Goal: Task Accomplishment & Management: Manage account settings

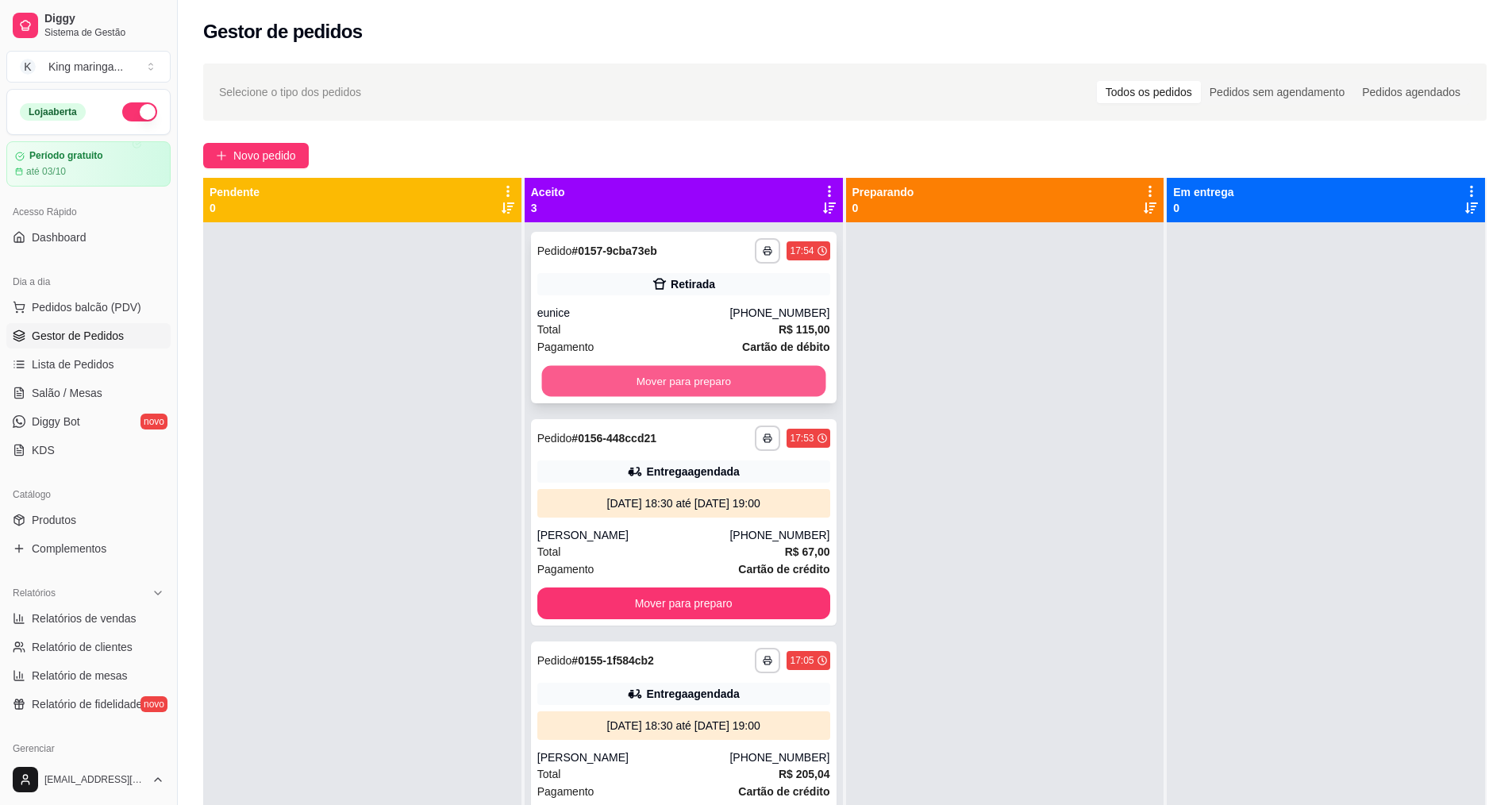
click at [716, 377] on button "Mover para preparo" at bounding box center [682, 381] width 284 height 31
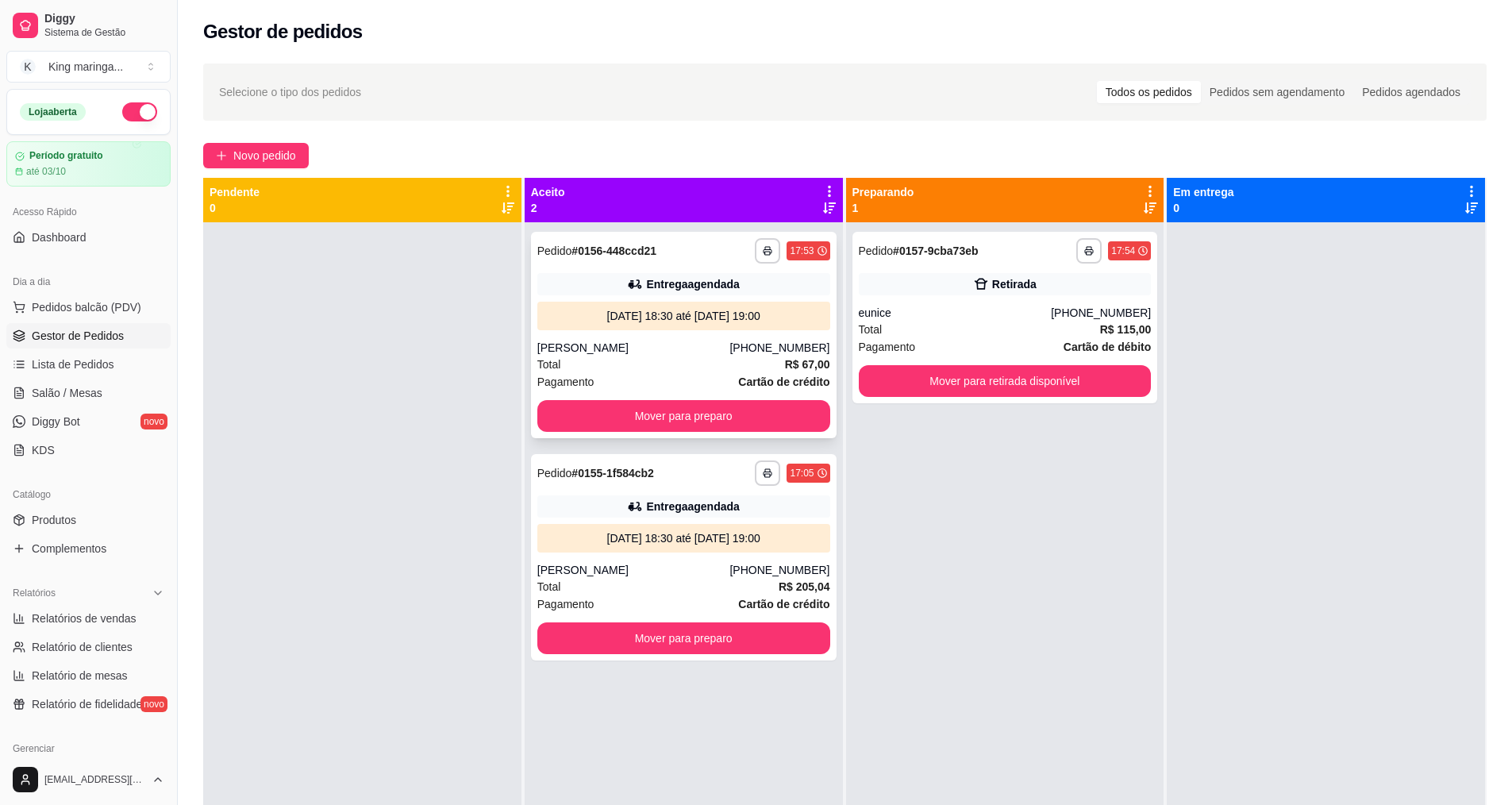
click at [584, 302] on div "[DATE] 18:30 até [DATE] 19:00" at bounding box center [684, 316] width 293 height 29
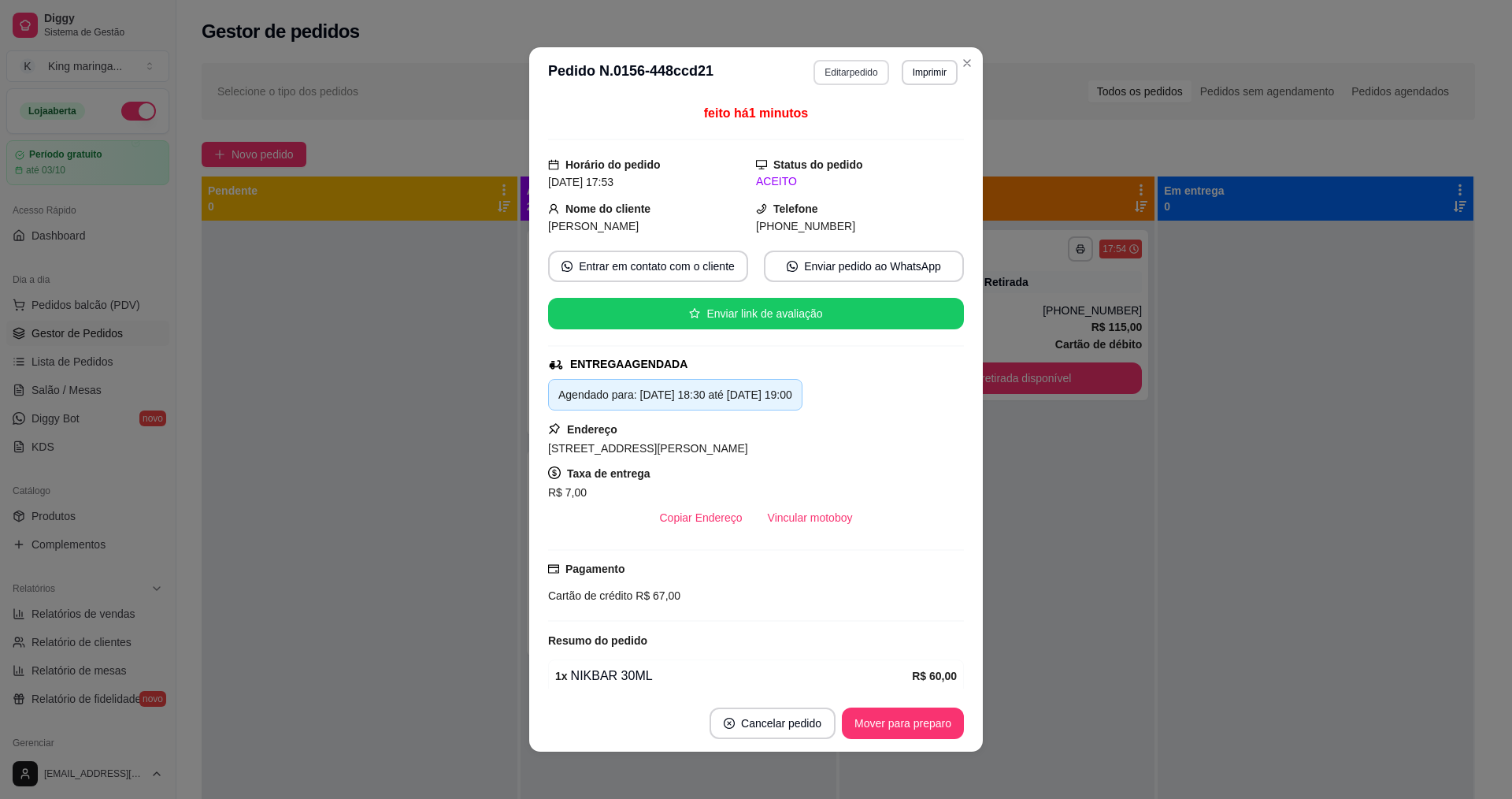
click at [843, 73] on button "Editar pedido" at bounding box center [851, 72] width 75 height 25
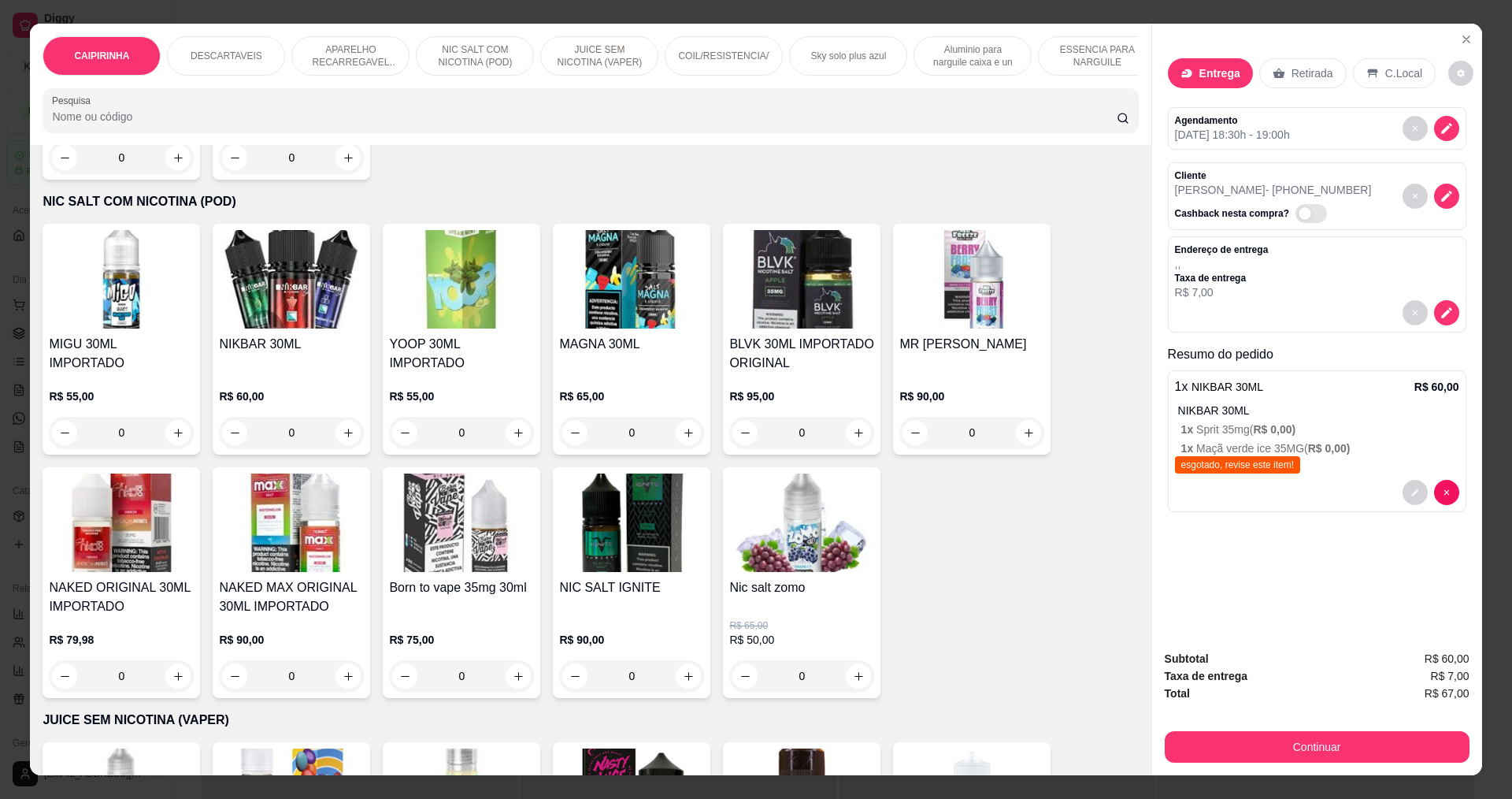
scroll to position [1339, 0]
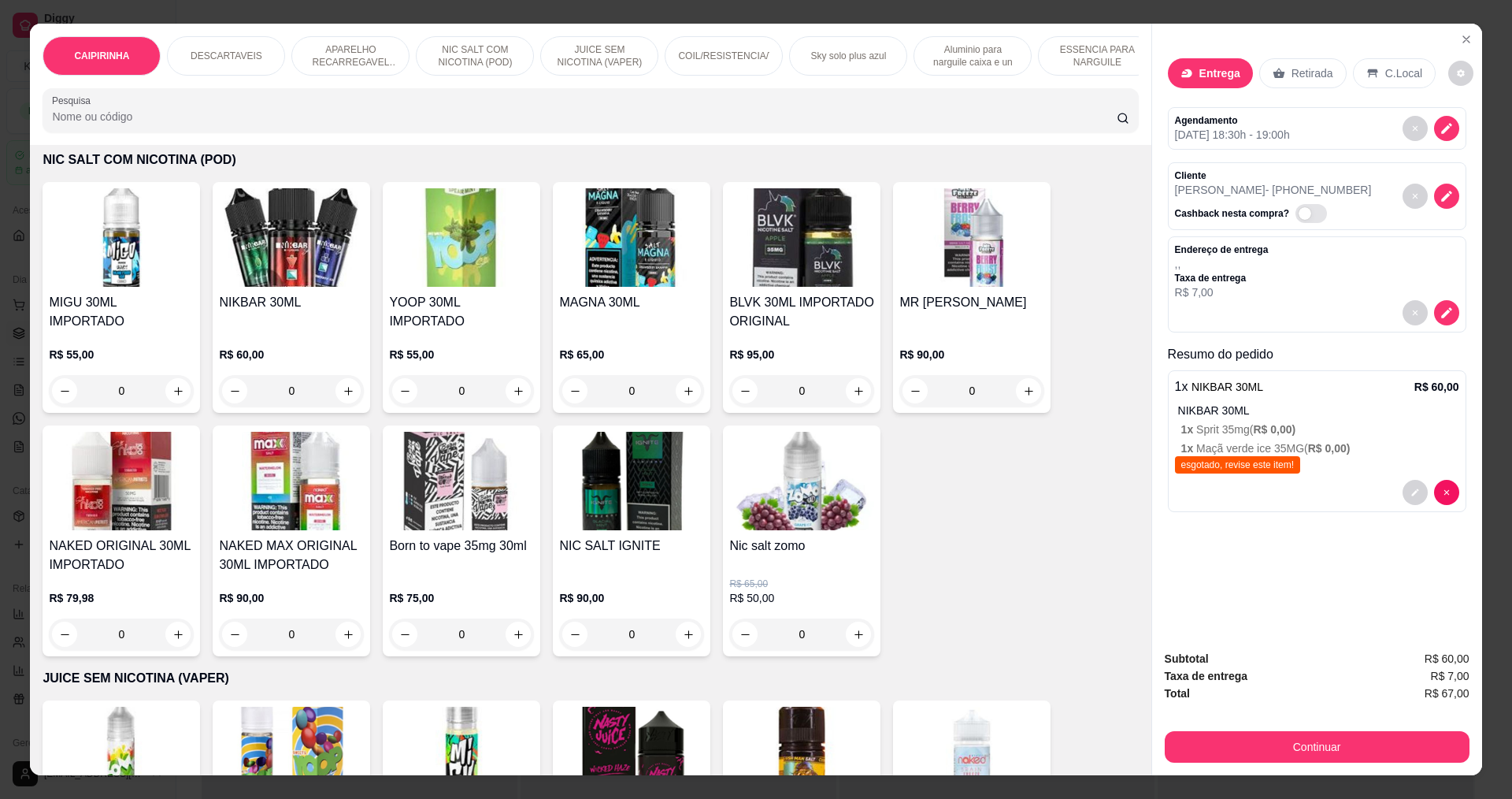
click at [245, 303] on div "NIKBAR 30ML R$ 60,00 0" at bounding box center [291, 297] width 157 height 231
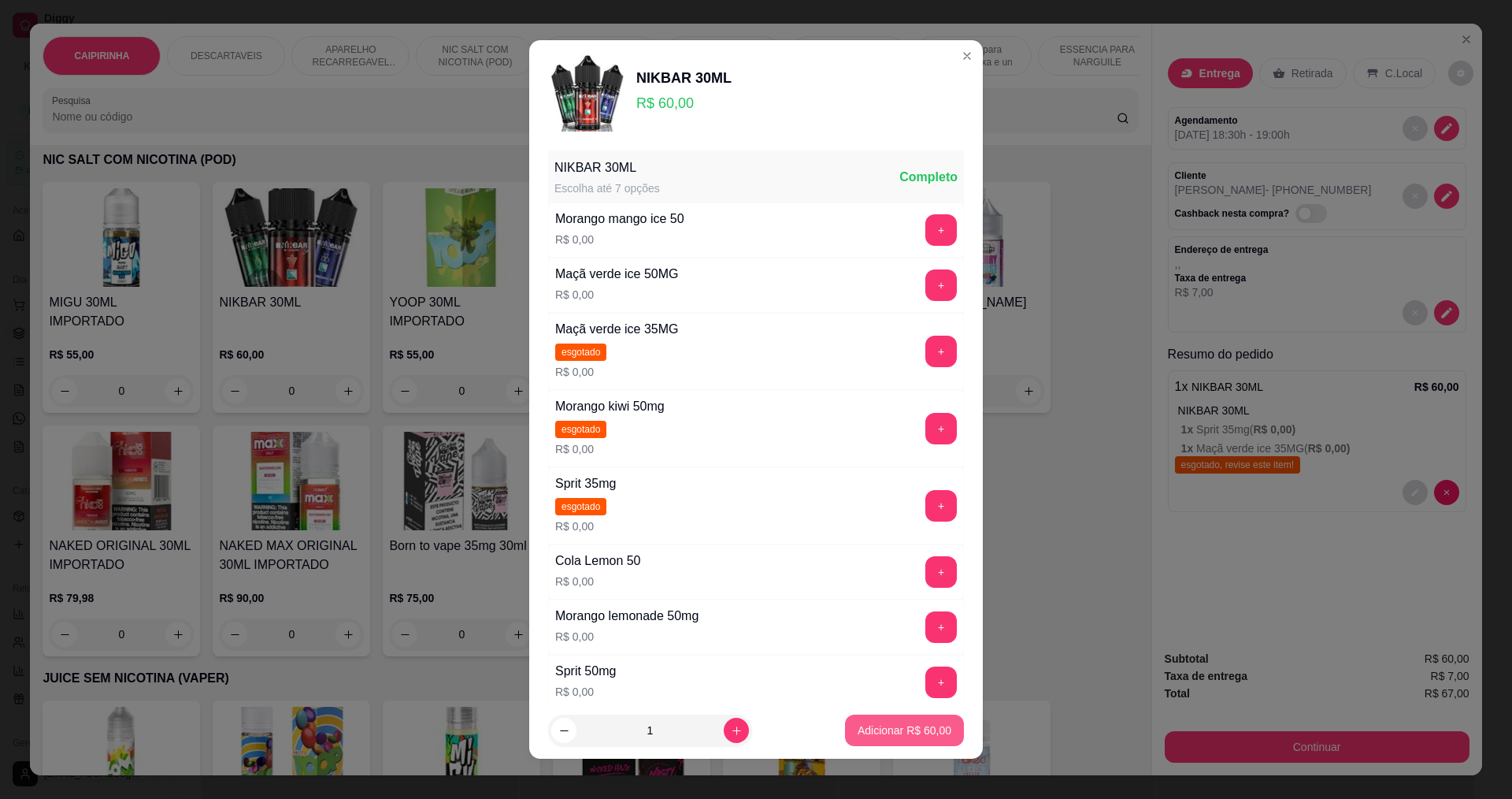
click at [870, 731] on p "Adicionar R$ 60,00" at bounding box center [904, 731] width 94 height 16
type input "1"
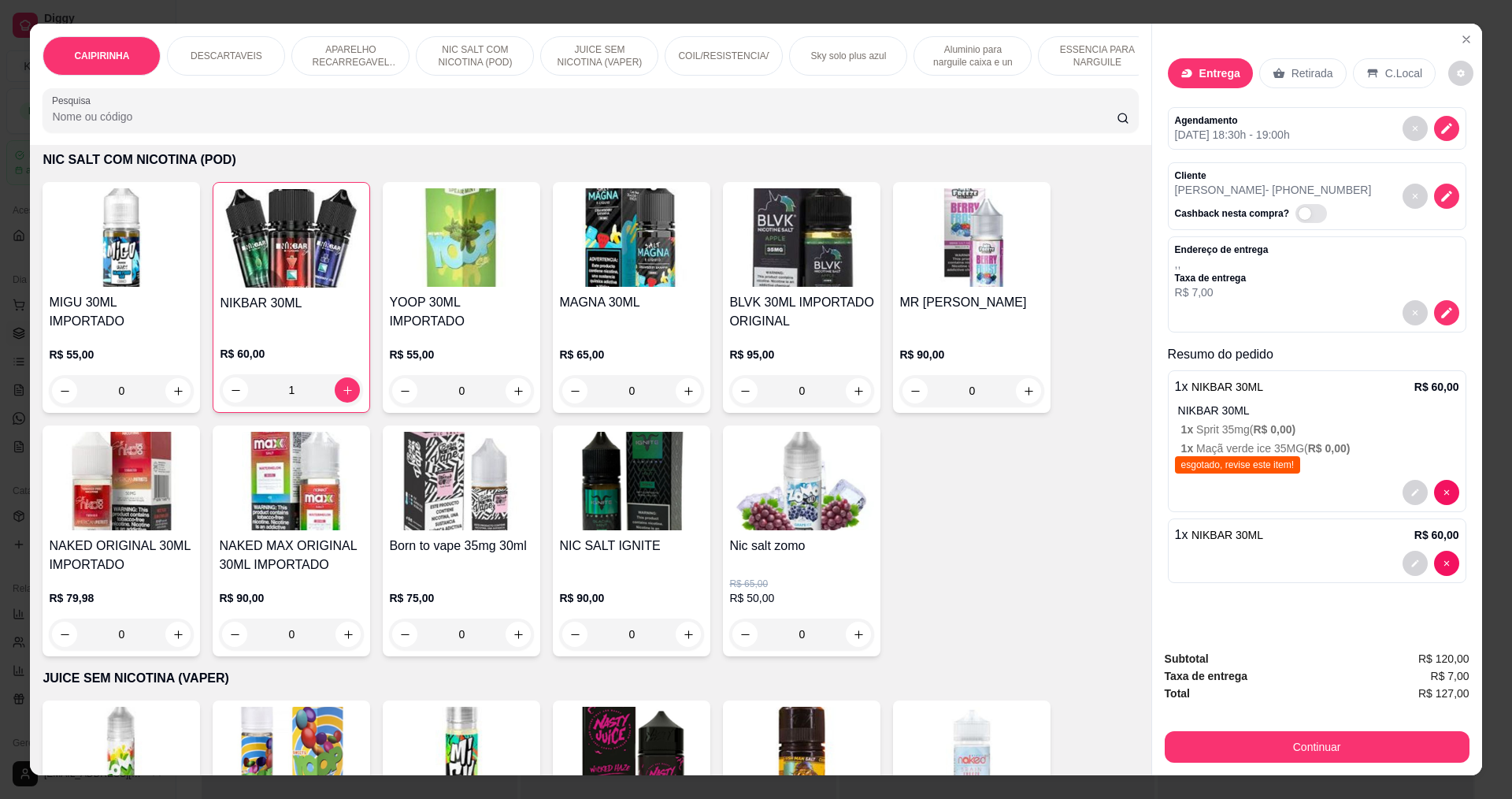
click at [1214, 74] on p "Entrega" at bounding box center [1221, 73] width 41 height 16
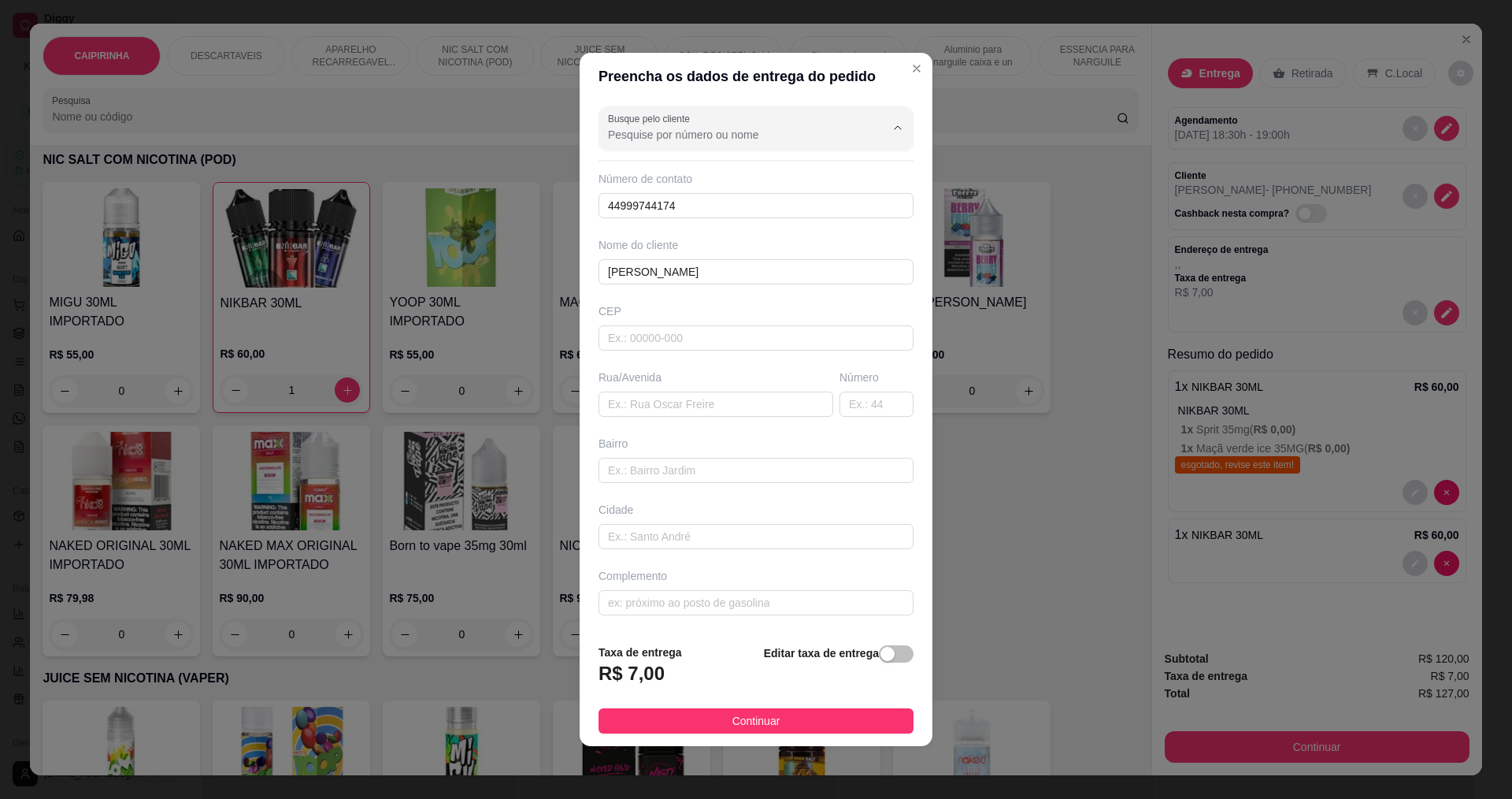
click at [812, 133] on input "Busque pelo cliente" at bounding box center [734, 135] width 252 height 16
click at [684, 191] on li "[PERSON_NAME]" at bounding box center [750, 200] width 291 height 25
type input "[PERSON_NAME]"
click at [788, 176] on div "Número de contato" at bounding box center [756, 179] width 315 height 16
click at [751, 394] on input "text" at bounding box center [716, 404] width 235 height 25
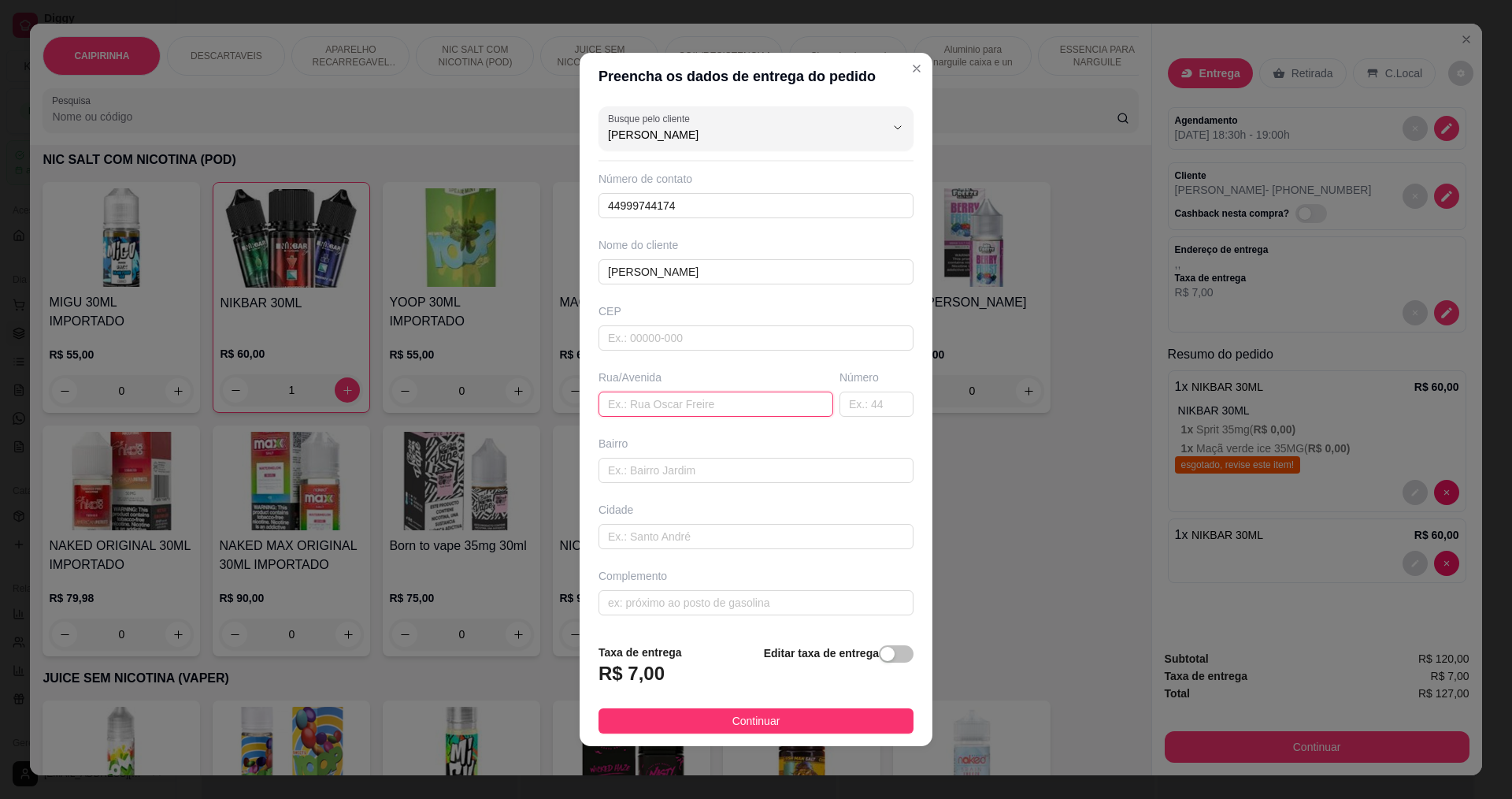
paste input "[STREET_ADDRESS][PERSON_NAME]"
type input "[STREET_ADDRESS][PERSON_NAME]"
click at [904, 642] on footer "Taxa de entrega R$ 7,00 Editar taxa de entrega Continuar" at bounding box center [756, 689] width 353 height 115
click at [881, 658] on div "button" at bounding box center [888, 654] width 14 height 14
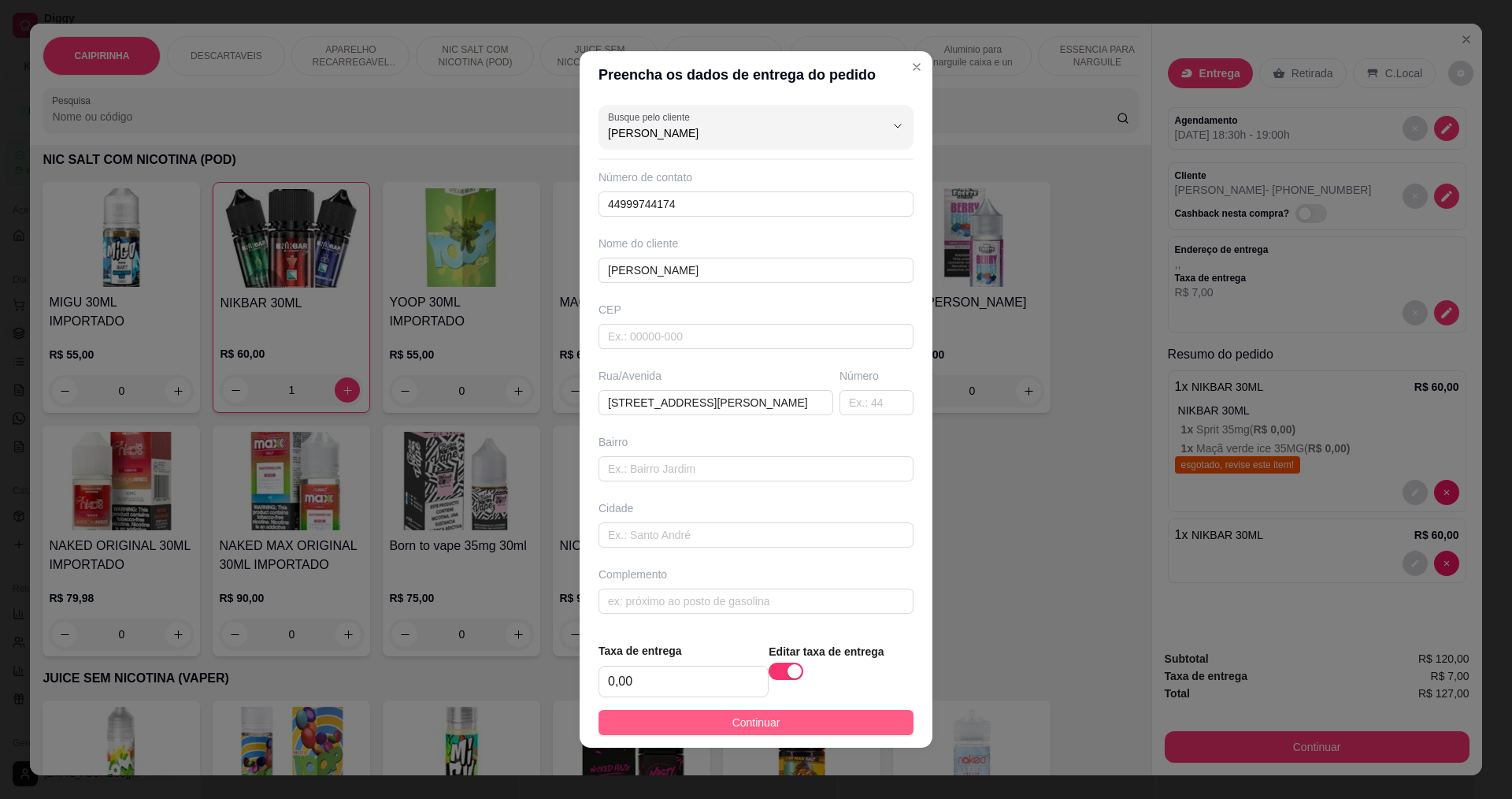
click at [734, 724] on span "Continuar" at bounding box center [756, 723] width 48 height 17
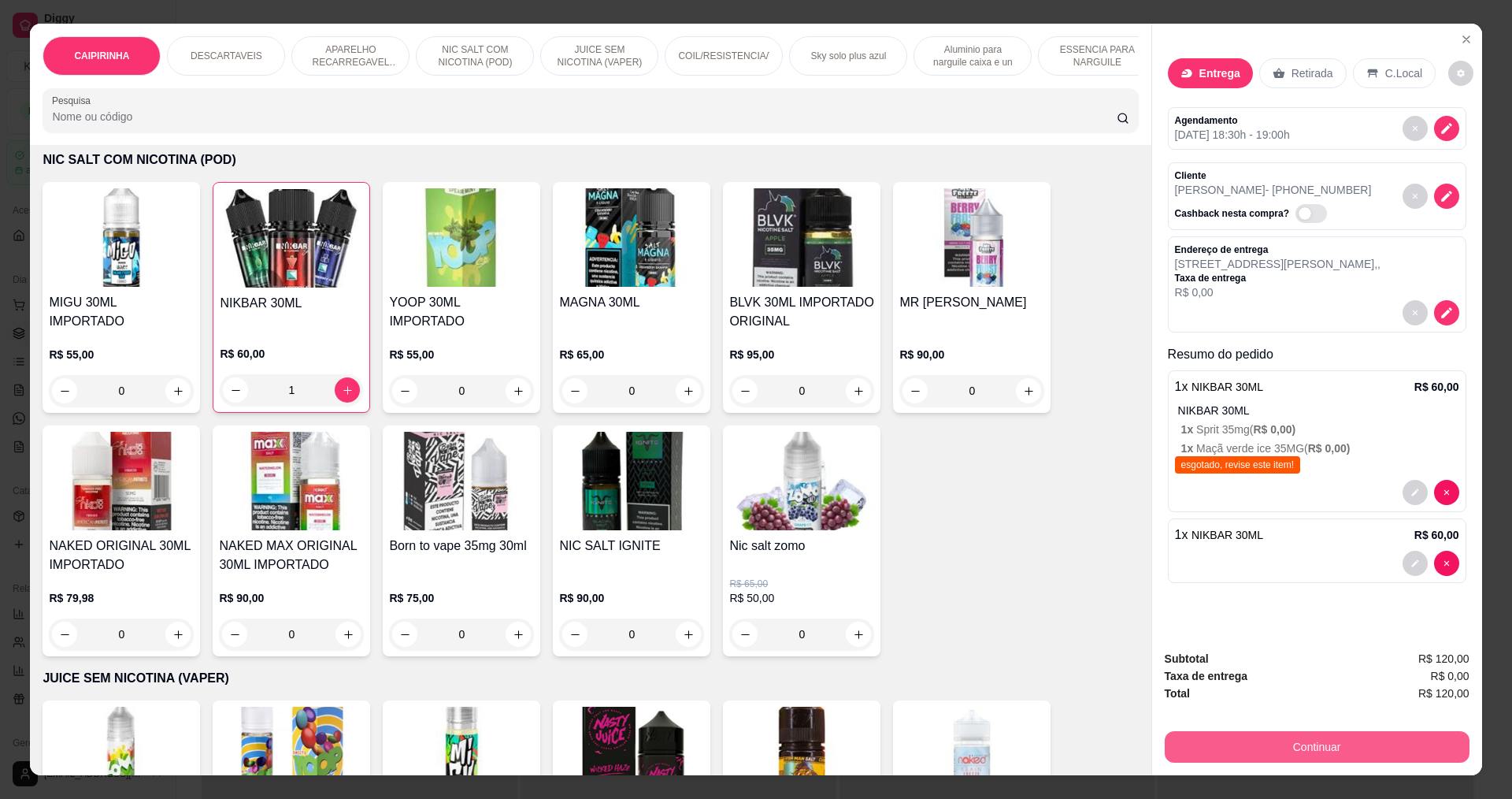
click at [1364, 747] on button "Continuar" at bounding box center [1317, 747] width 305 height 32
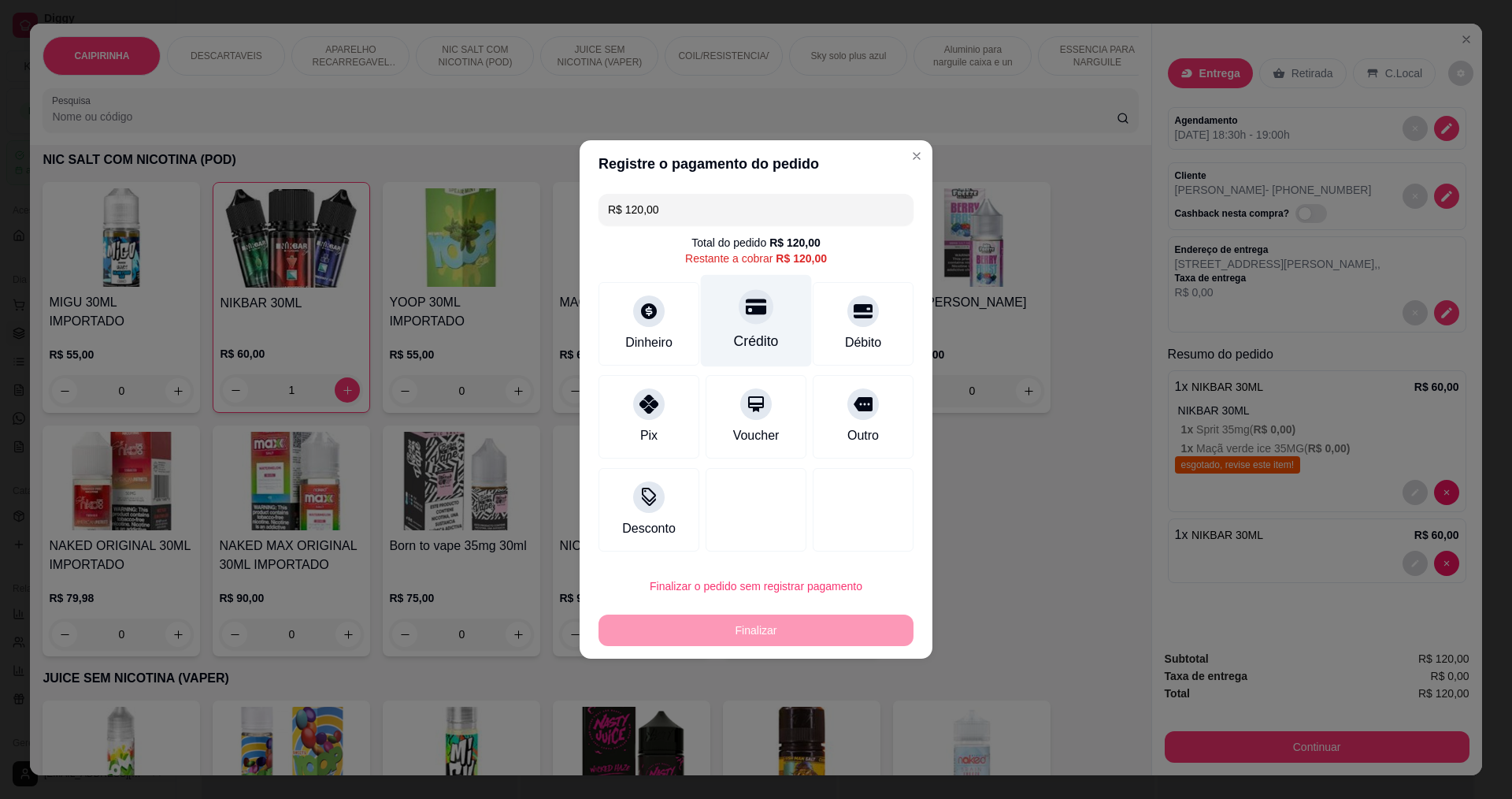
click at [771, 341] on div "Crédito" at bounding box center [756, 342] width 45 height 21
type input "R$ 0,00"
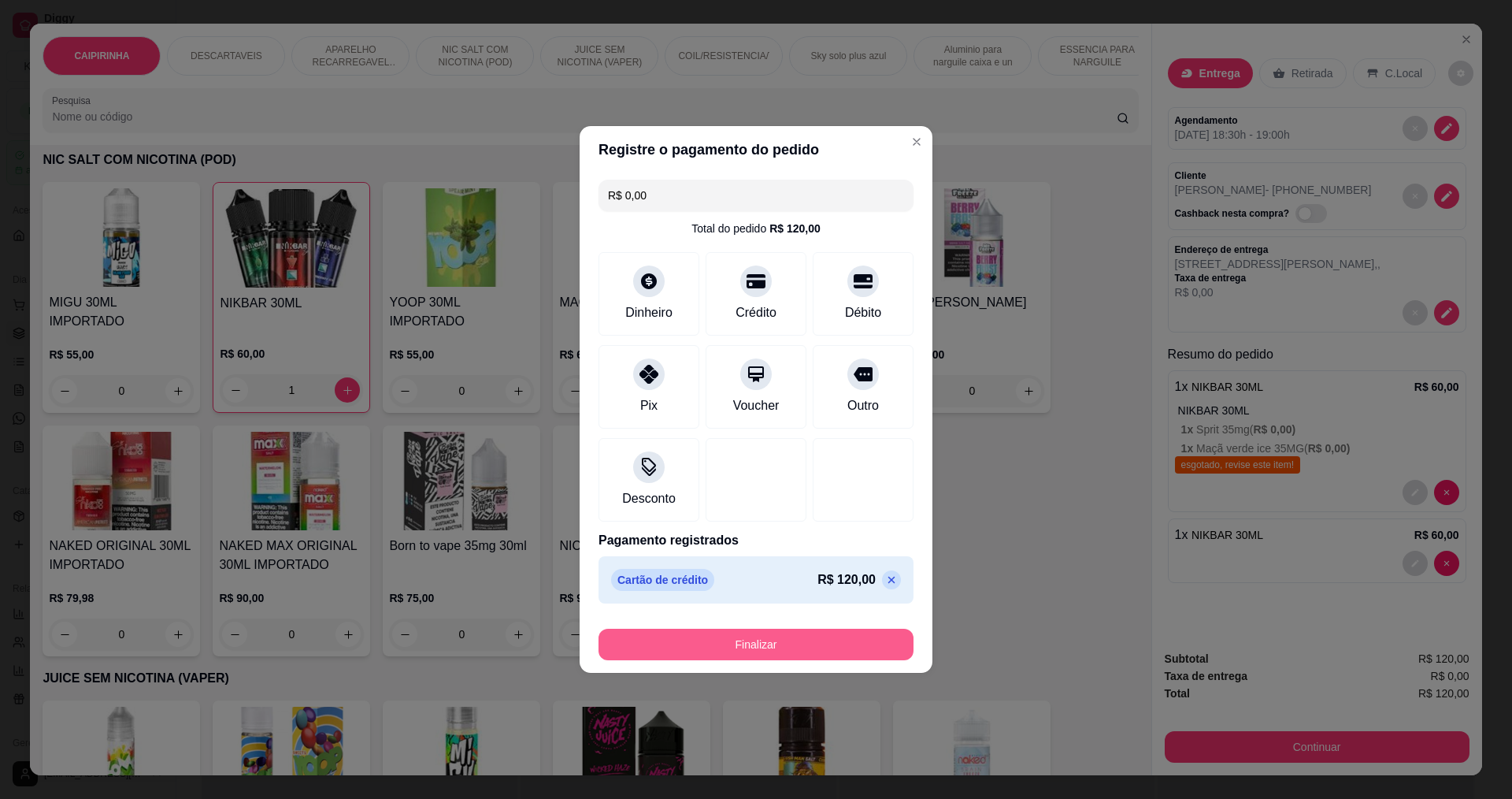
click at [851, 645] on button "Finalizar" at bounding box center [756, 645] width 315 height 32
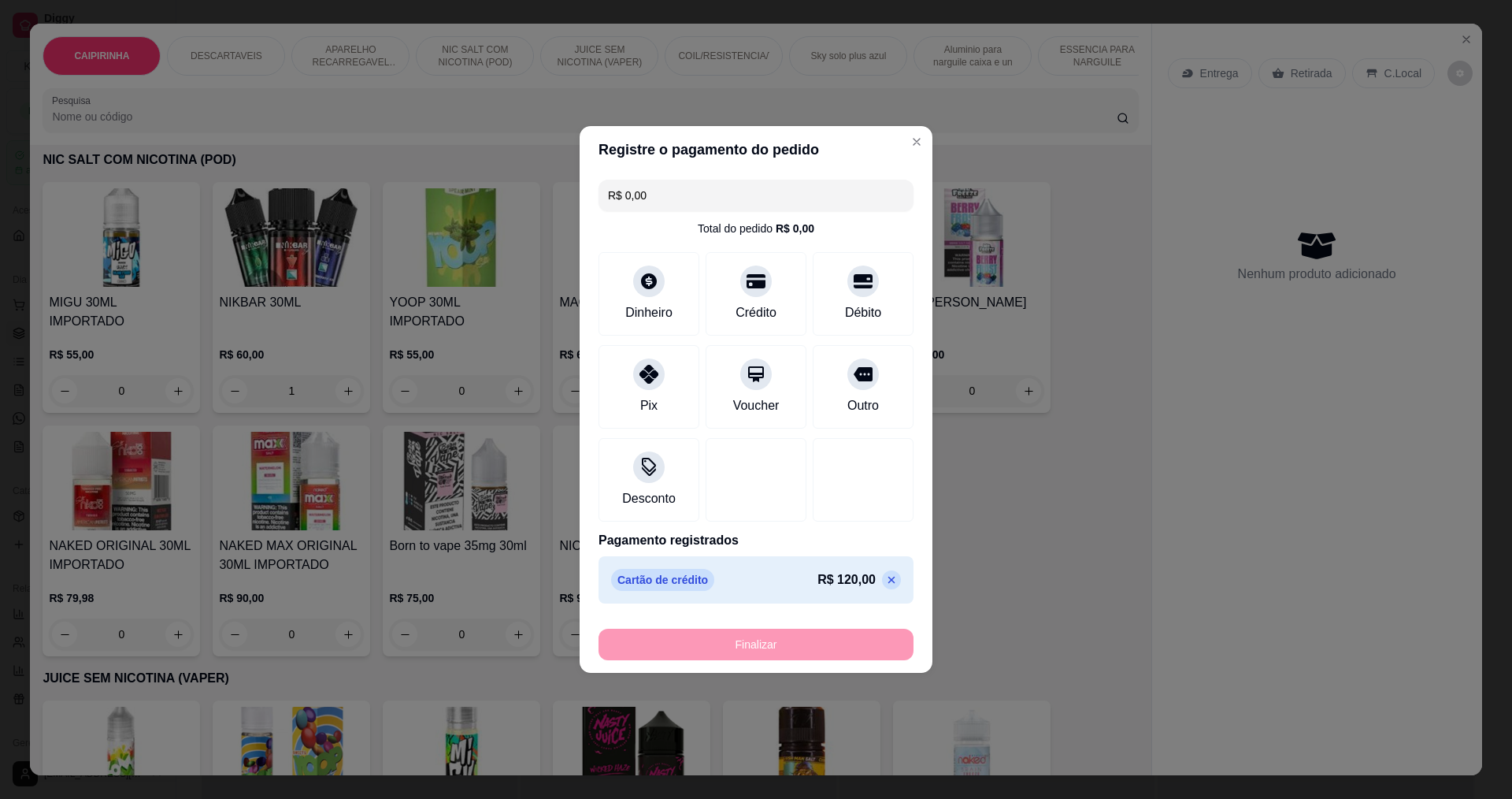
type input "0"
type input "-R$ 120,00"
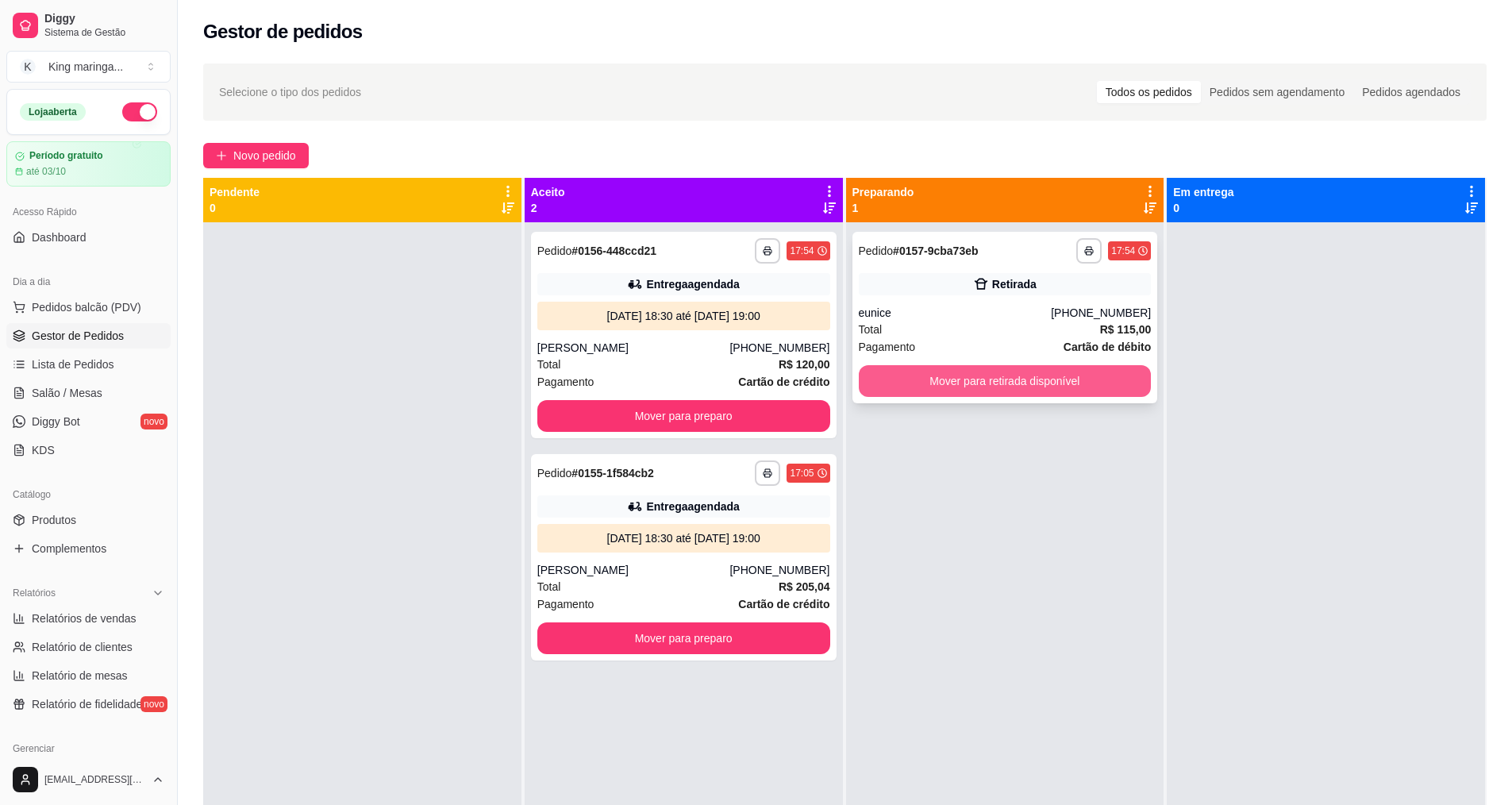
click at [958, 370] on button "Mover para retirada disponível" at bounding box center [1005, 381] width 293 height 32
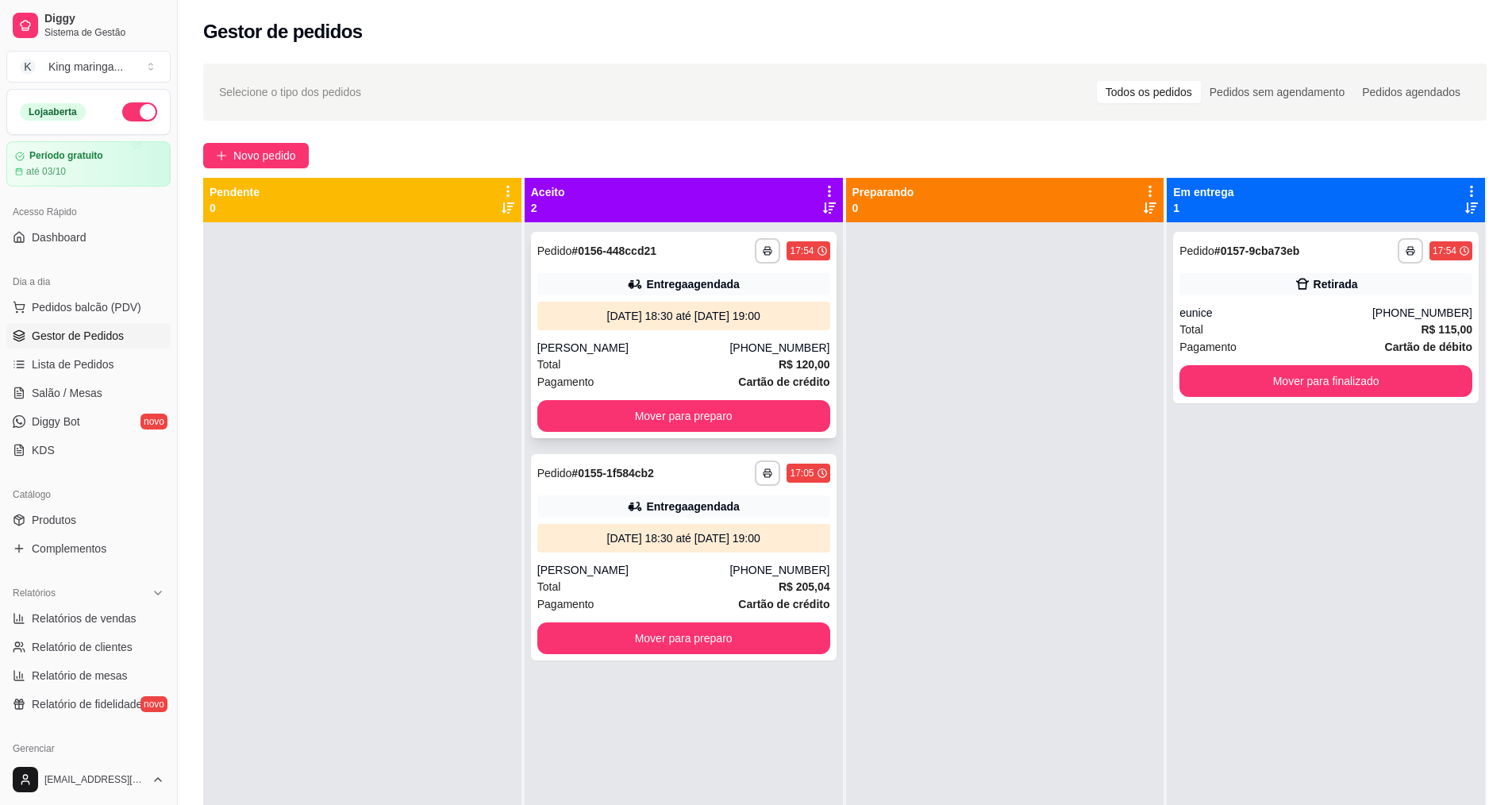
click at [611, 348] on div "[PERSON_NAME]" at bounding box center [634, 348] width 193 height 16
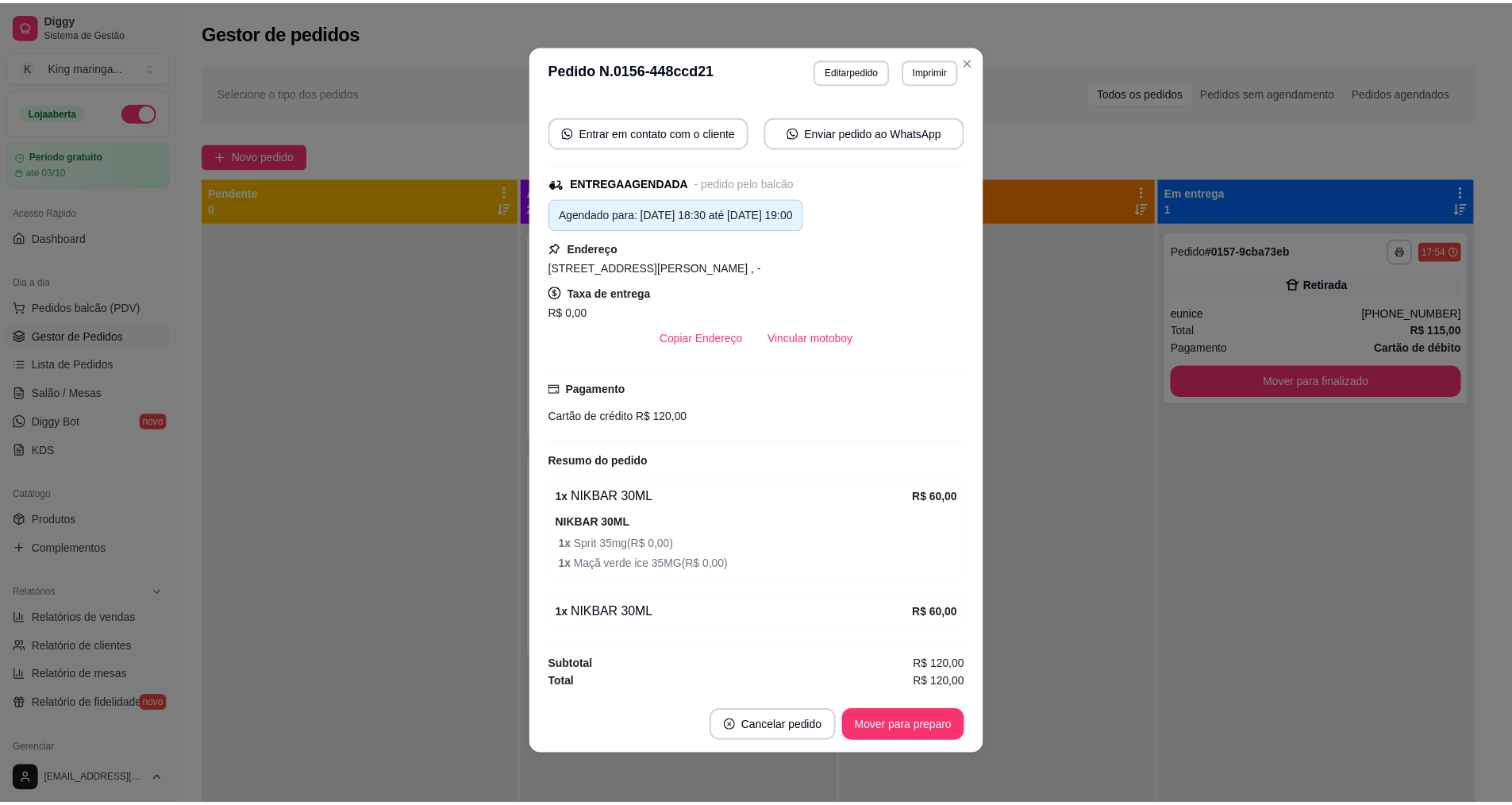
scroll to position [3, 0]
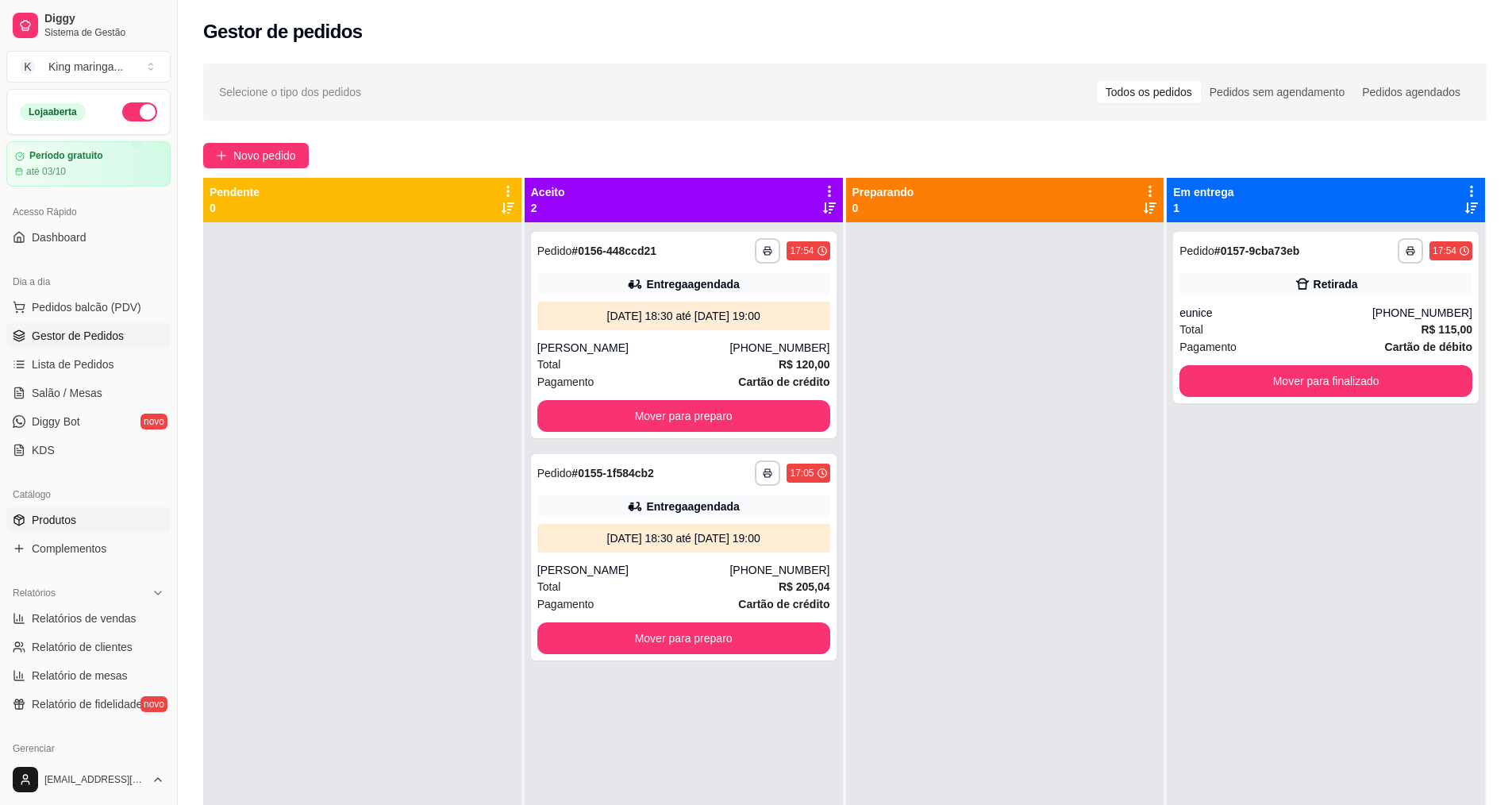
click at [82, 523] on link "Produtos" at bounding box center [88, 520] width 164 height 26
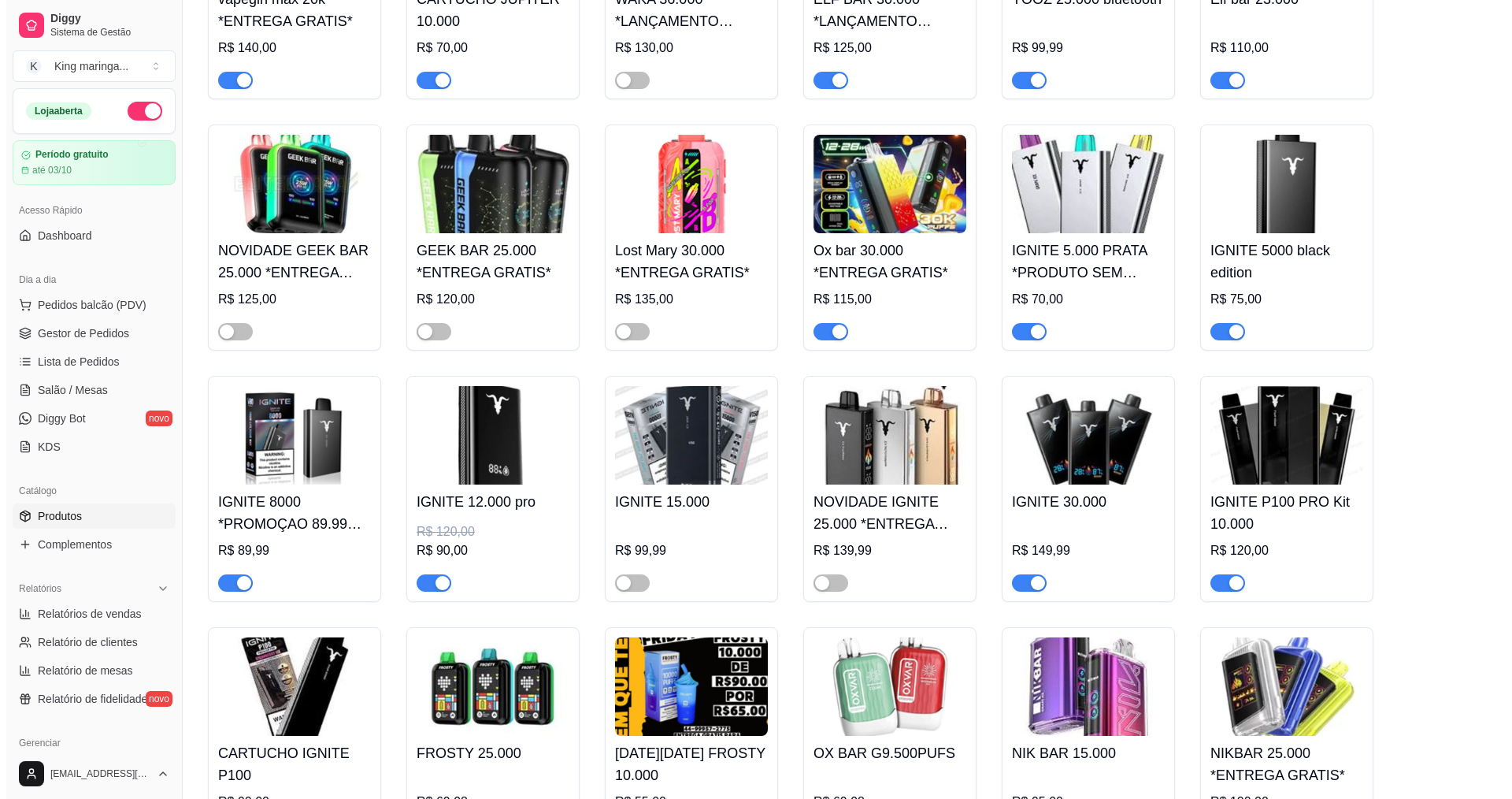
scroll to position [1024, 0]
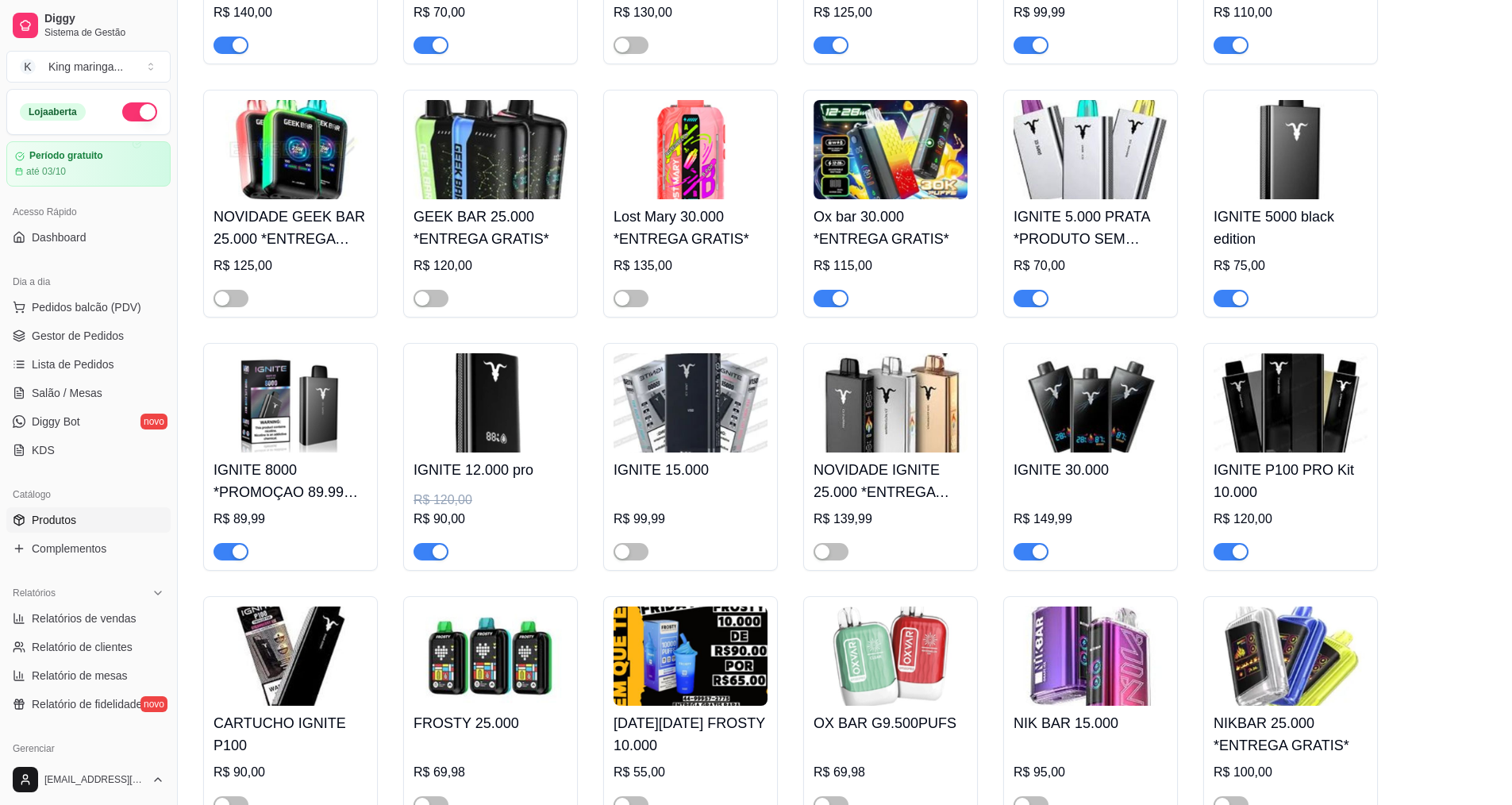
click at [470, 452] on div "IGNITE 12.000 pro R$ 120,00 R$ 90,00" at bounding box center [490, 506] width 154 height 108
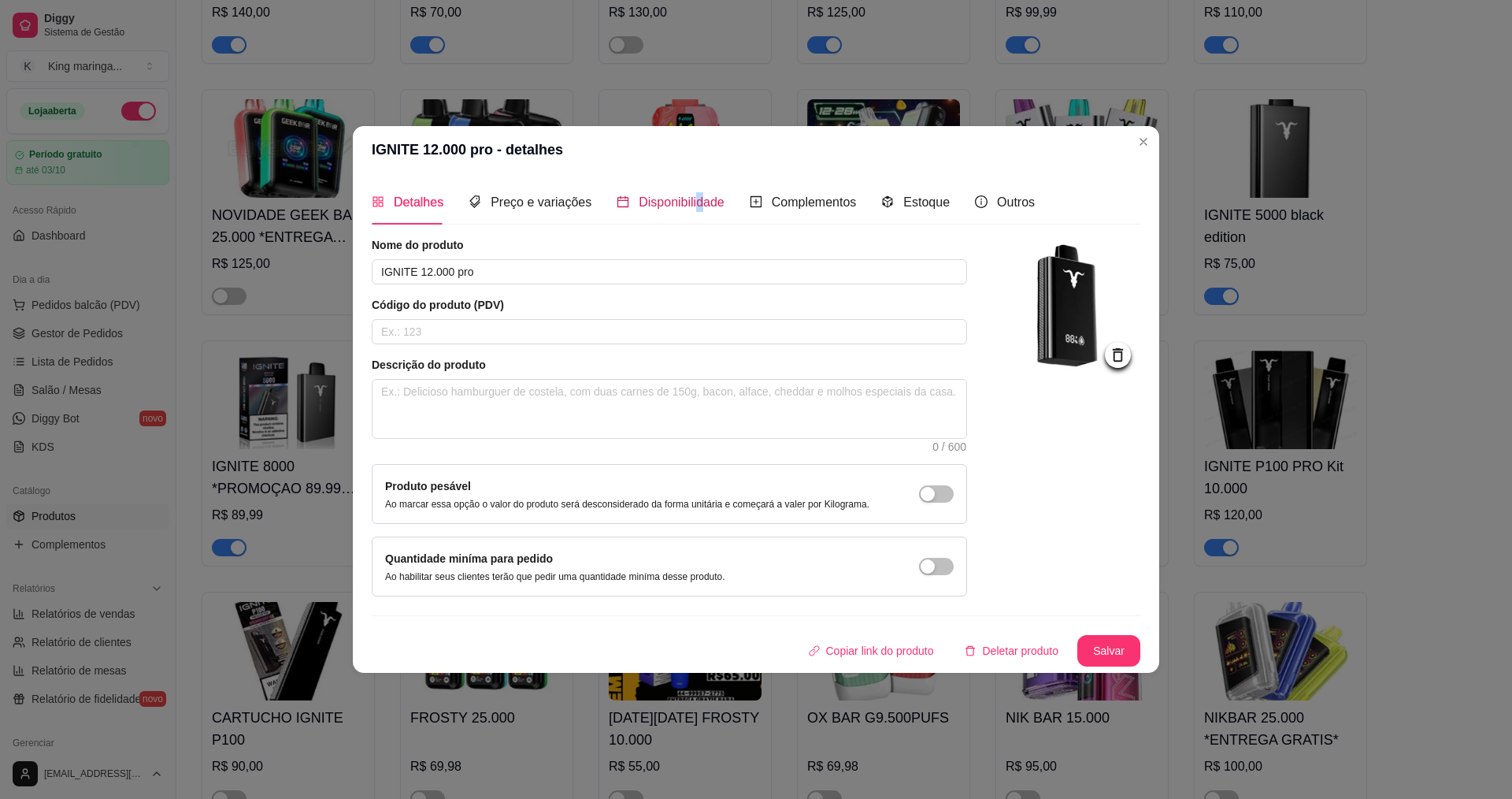
click at [695, 203] on span "Disponibilidade" at bounding box center [681, 202] width 86 height 14
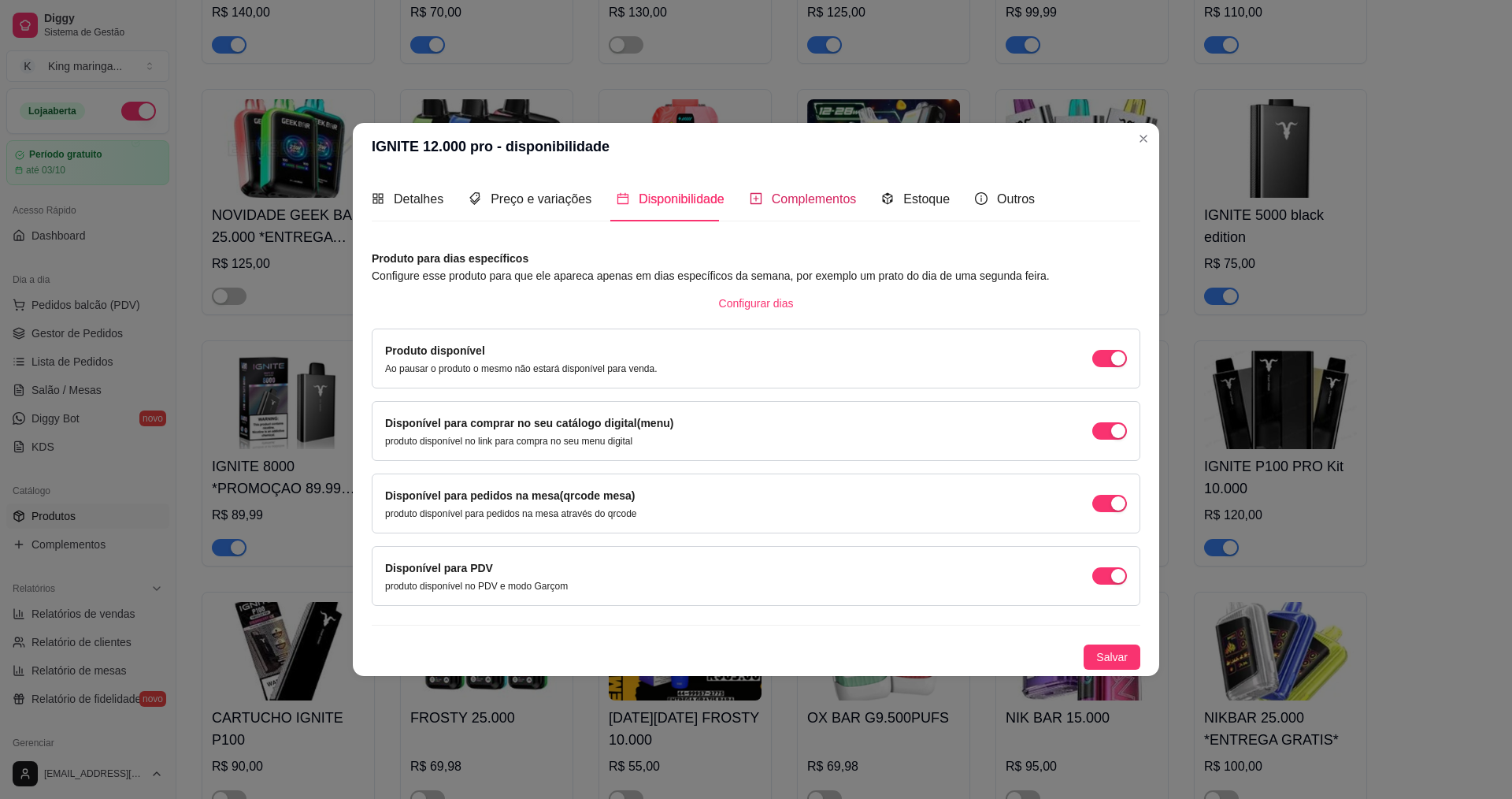
click at [780, 199] on span "Complementos" at bounding box center [814, 199] width 85 height 14
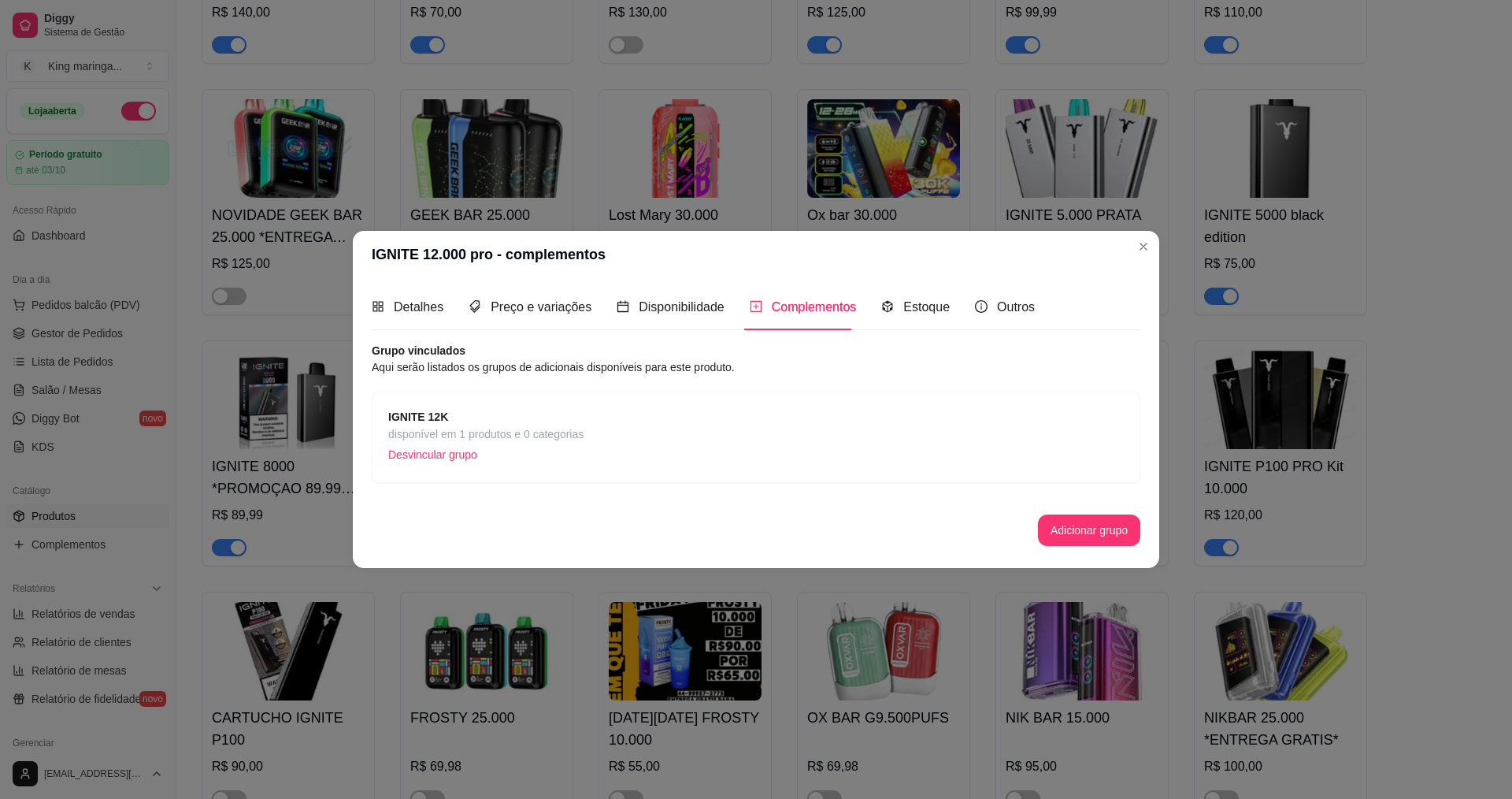
click at [444, 403] on div "IGNITE 12K disponível em 1 produtos e 0 categorias Desvincular grupo" at bounding box center [756, 437] width 769 height 91
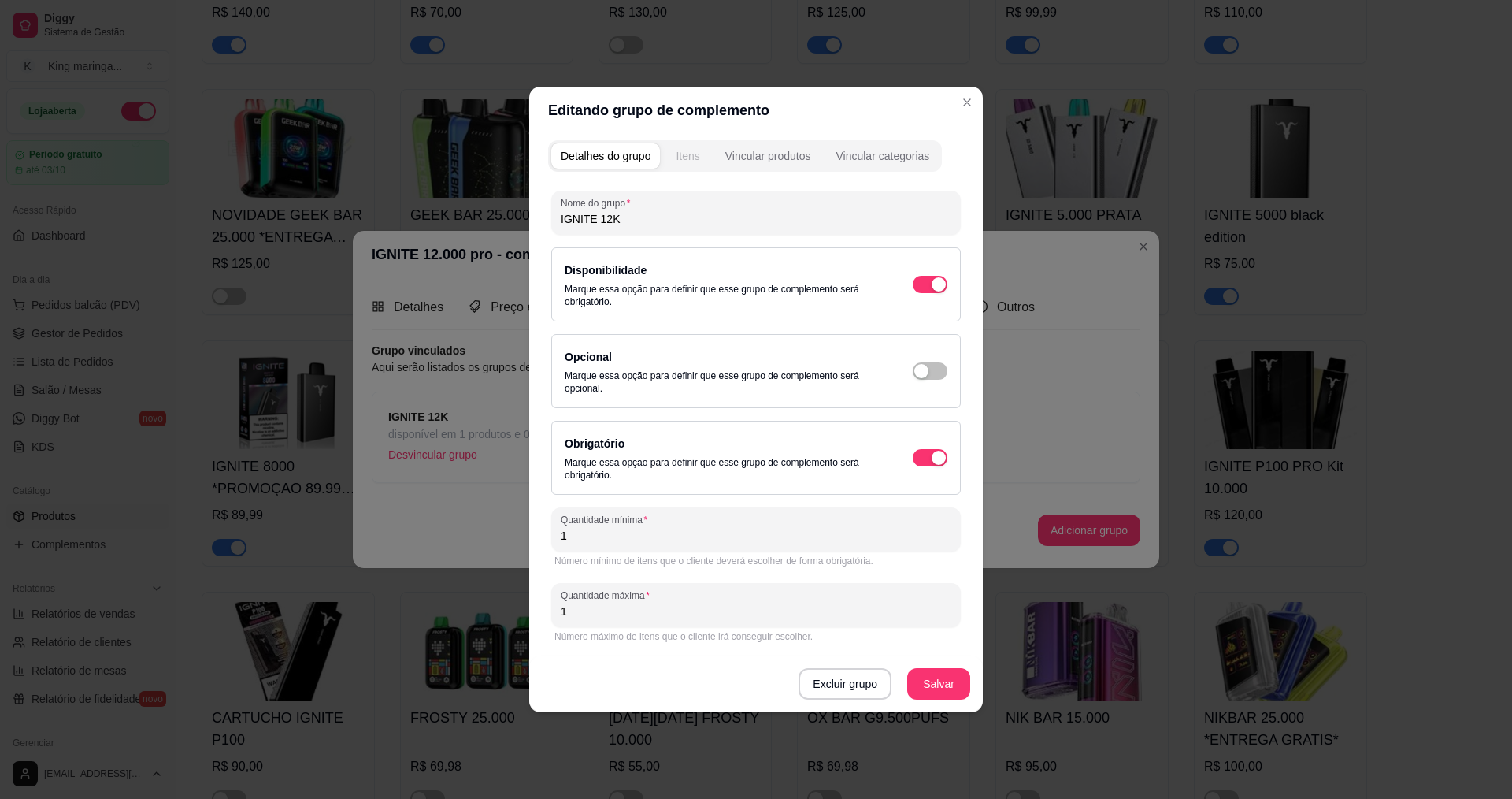
click at [696, 160] on div "Itens" at bounding box center [688, 156] width 24 height 16
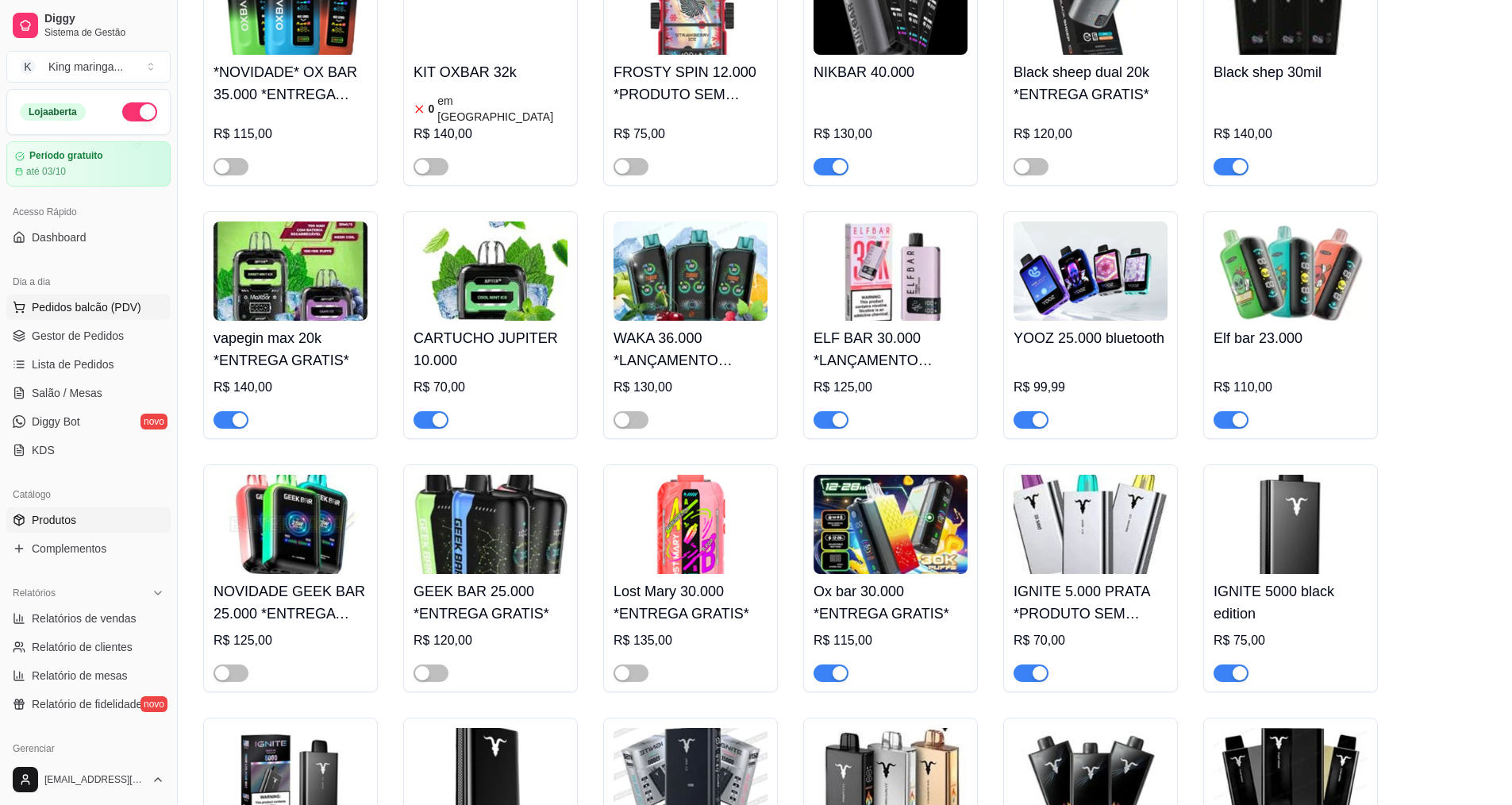
scroll to position [555, 0]
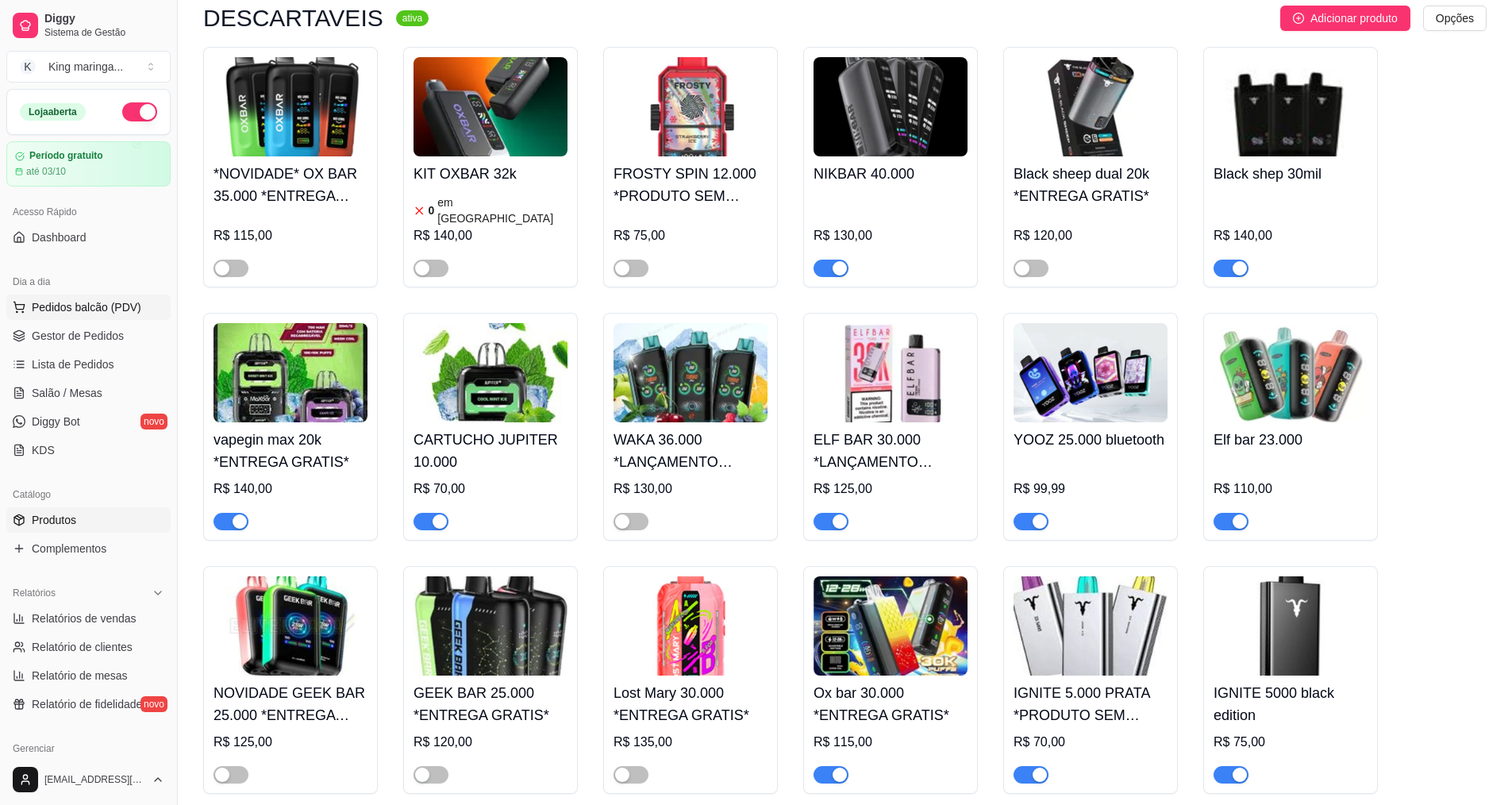
click at [72, 310] on span "Pedidos balcão (PDV)" at bounding box center [86, 307] width 110 height 16
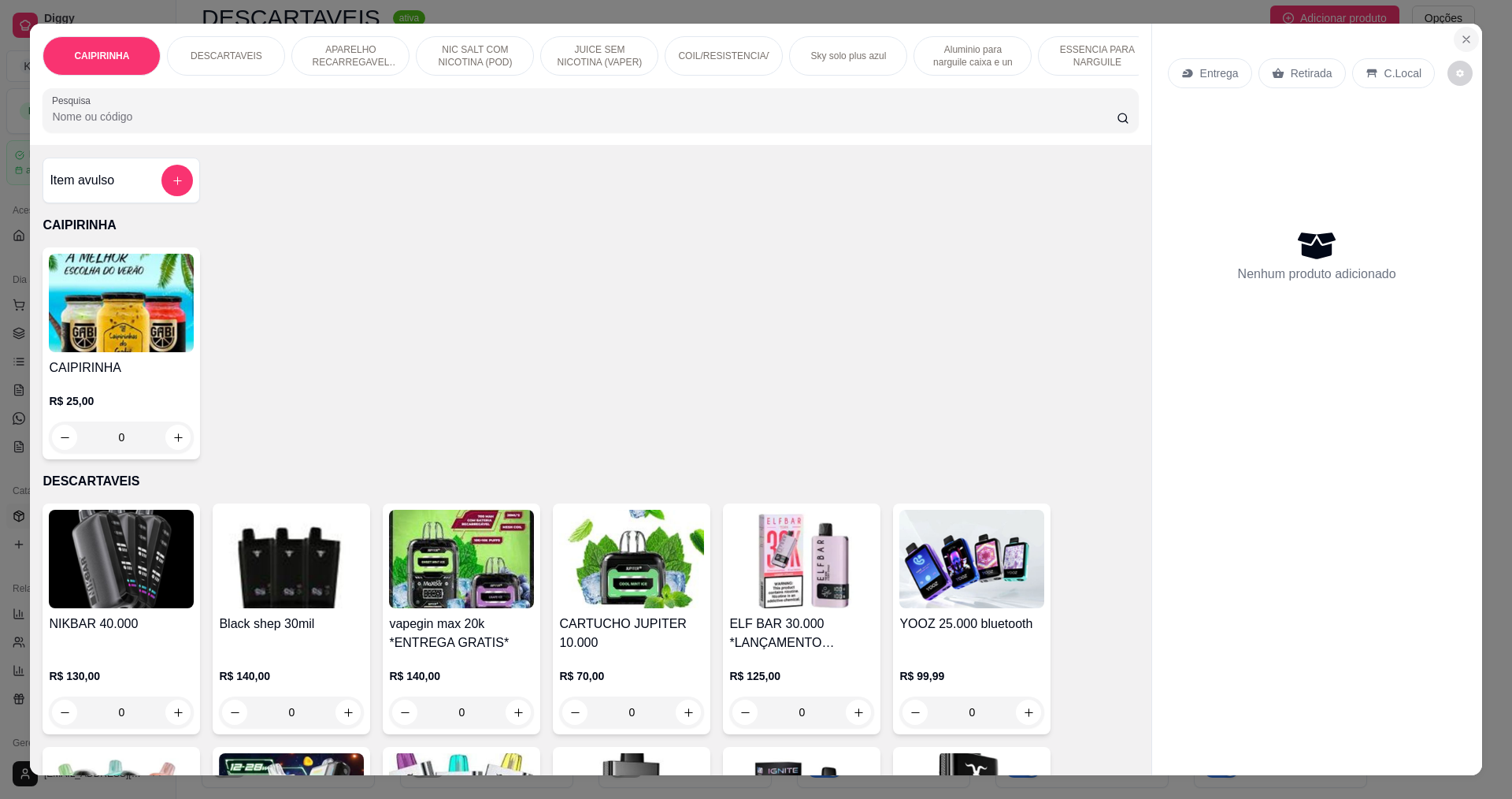
click at [1464, 32] on button "Close" at bounding box center [1467, 40] width 25 height 25
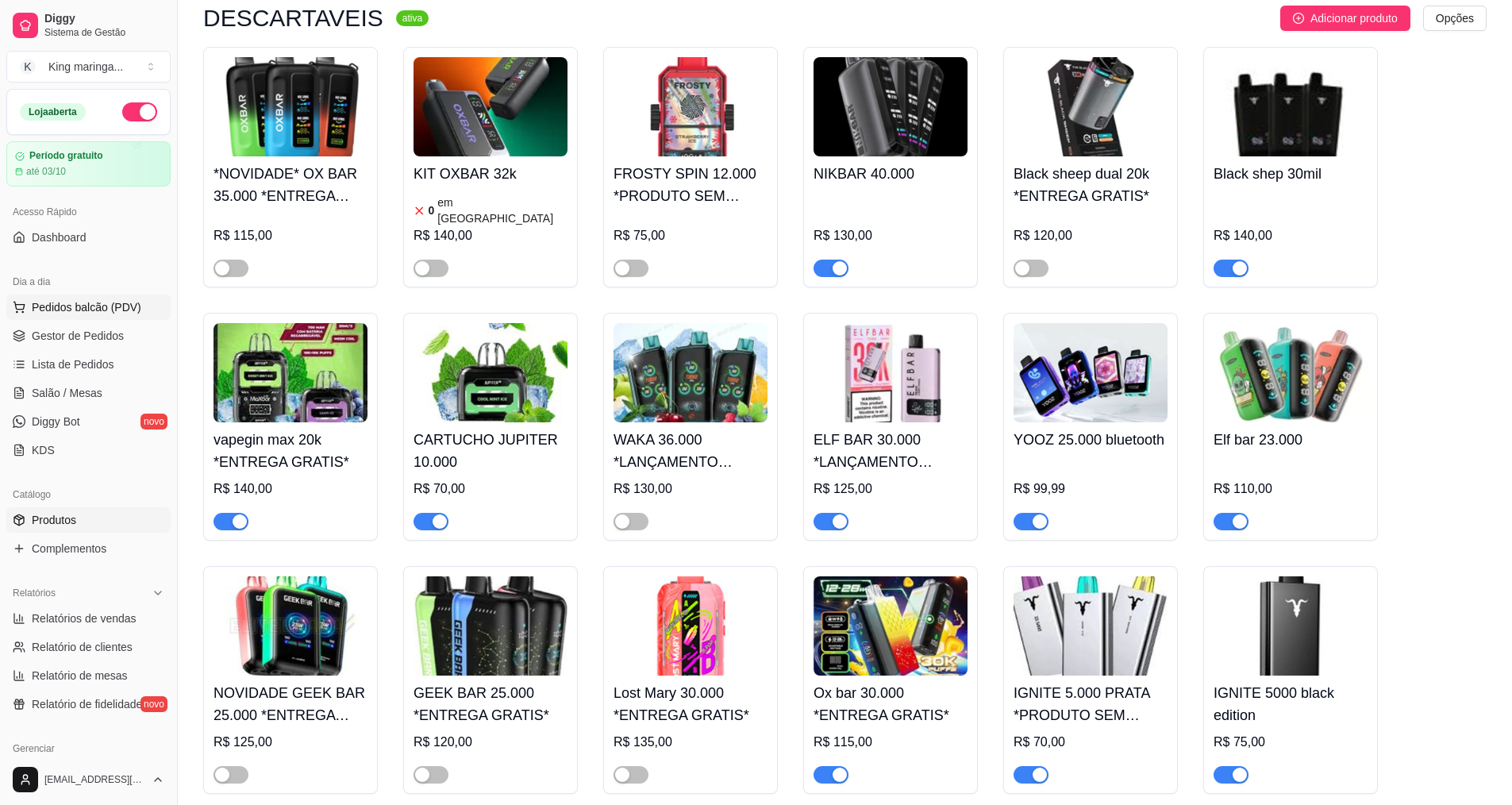
click at [34, 306] on span "Pedidos balcão (PDV)" at bounding box center [86, 307] width 110 height 16
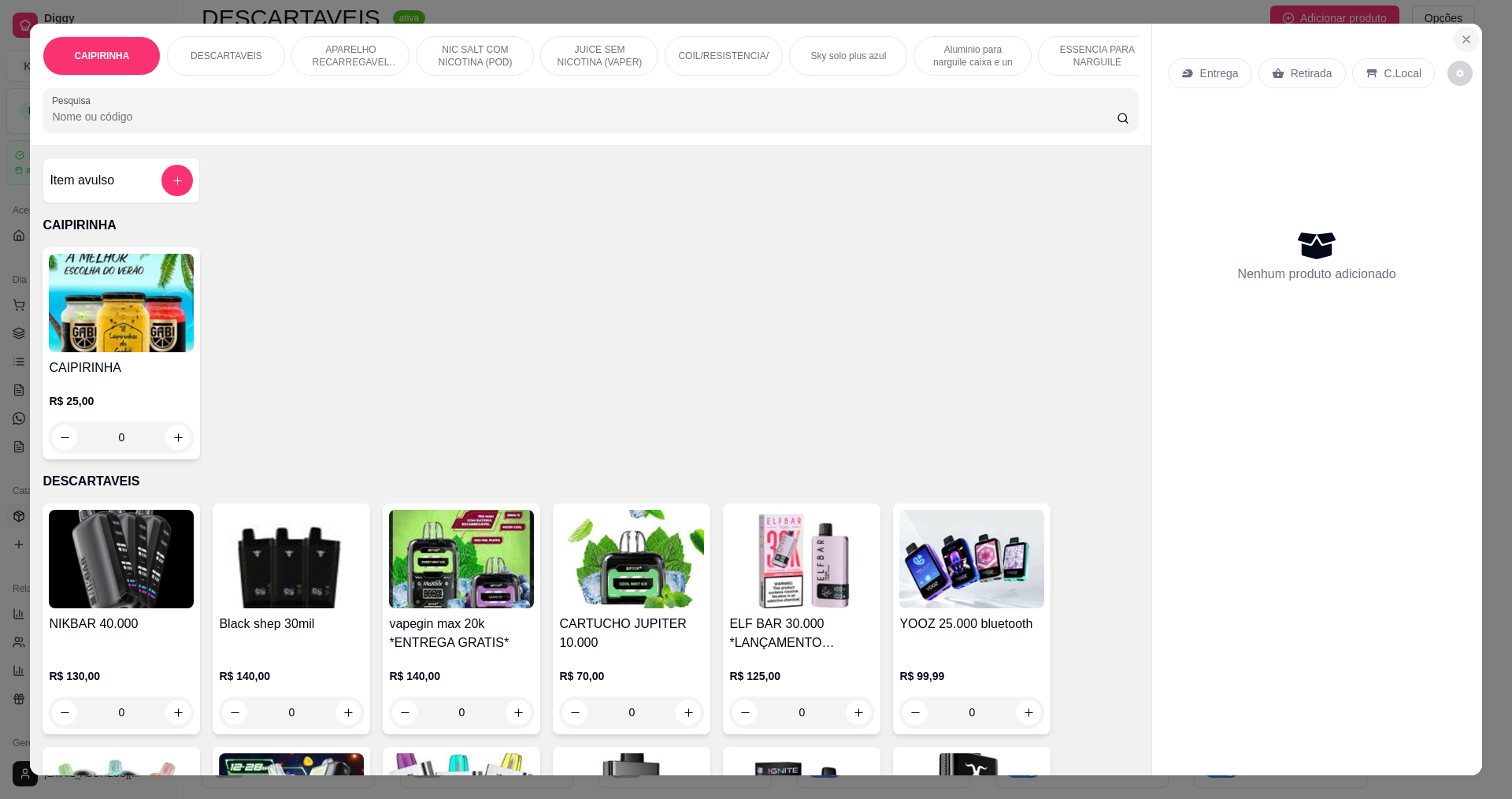
click at [1454, 38] on button "Close" at bounding box center [1467, 40] width 25 height 25
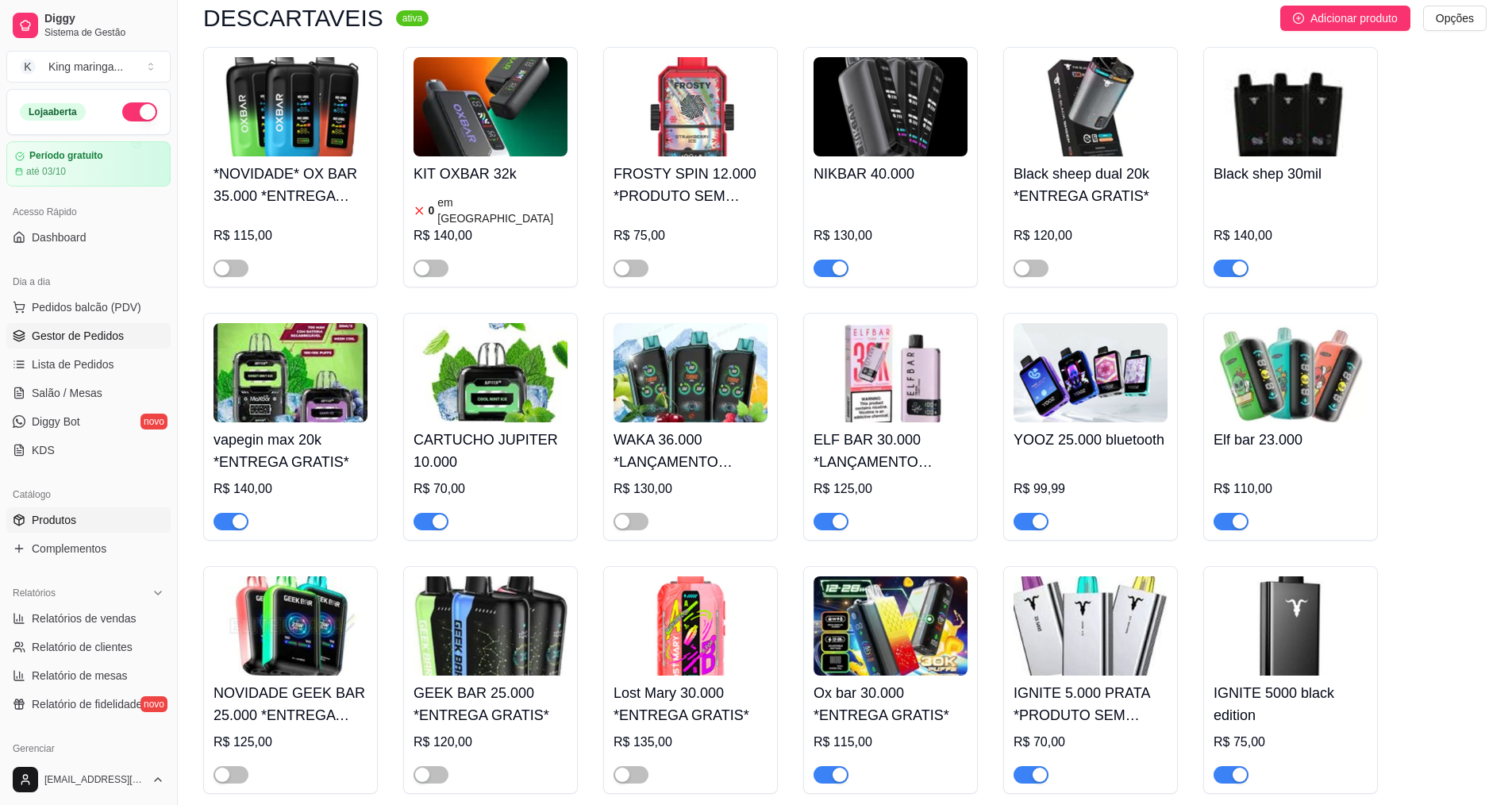
click at [70, 334] on span "Gestor de Pedidos" at bounding box center [78, 336] width 92 height 16
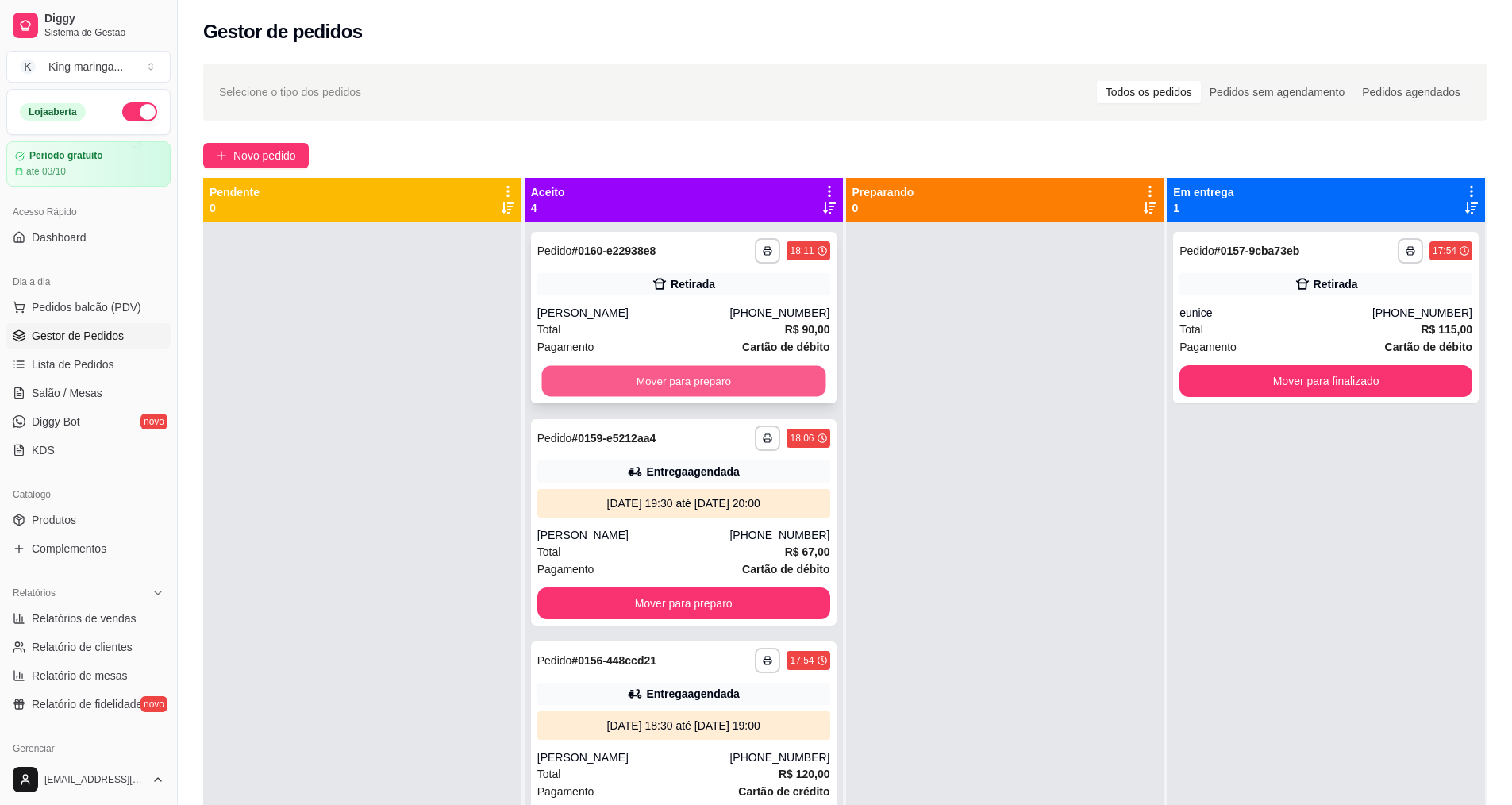
click at [673, 370] on button "Mover para preparo" at bounding box center [682, 381] width 284 height 31
